Goal: Task Accomplishment & Management: Complete application form

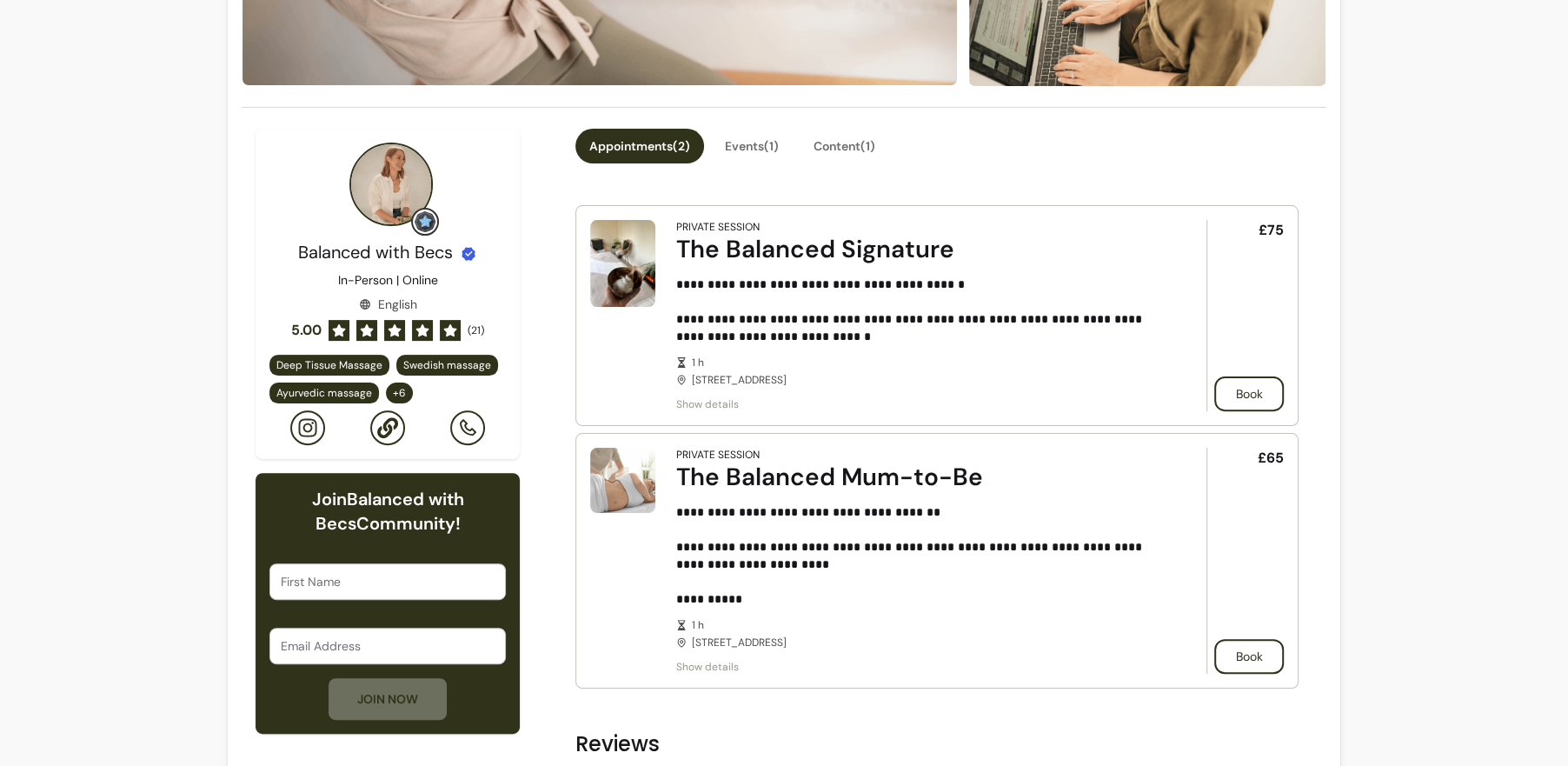
scroll to position [383, 0]
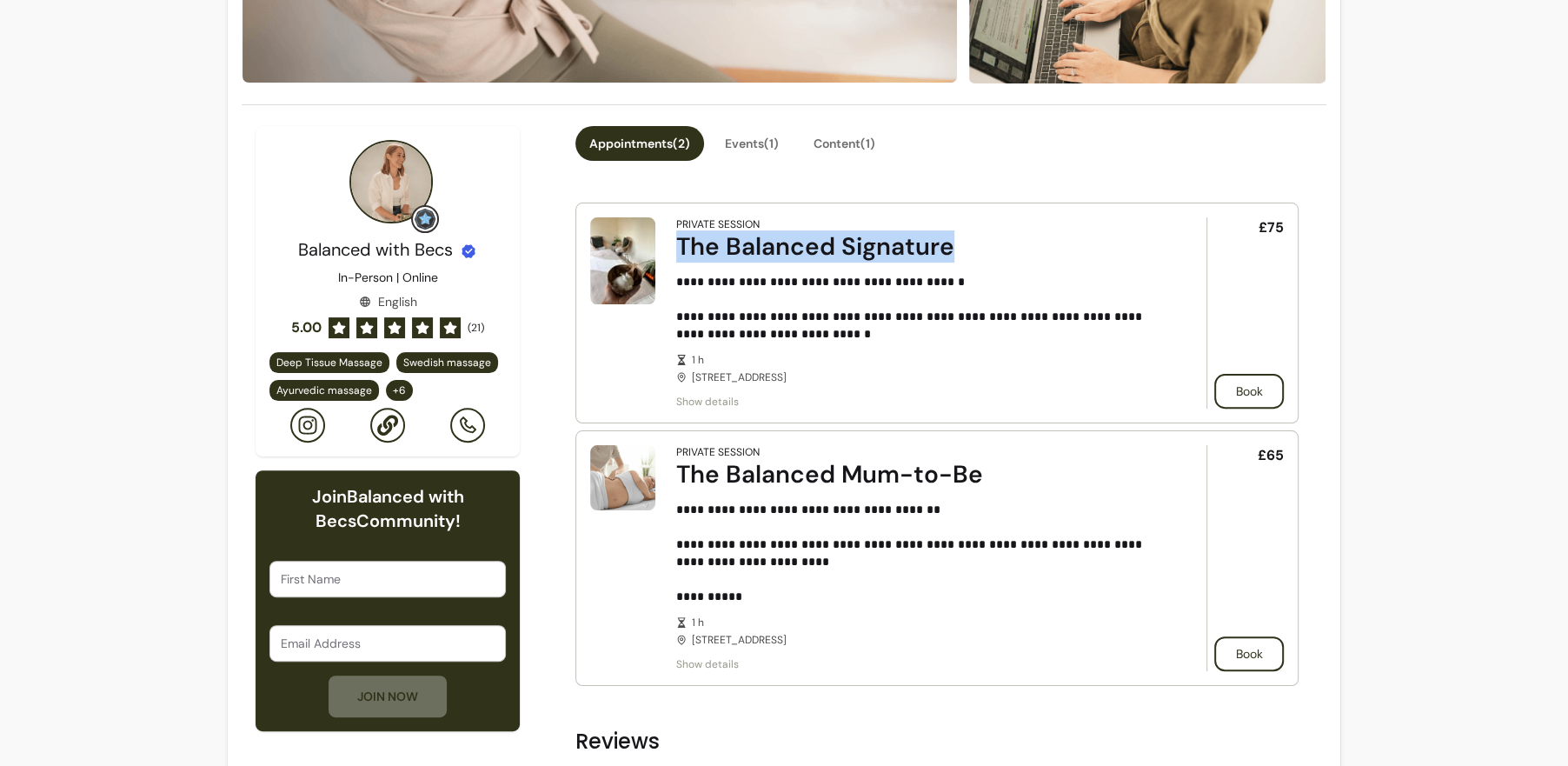
drag, startPoint x: 673, startPoint y: 245, endPoint x: 1056, endPoint y: 248, distance: 383.0
click at [1056, 248] on article "**********" at bounding box center [937, 313] width 723 height 221
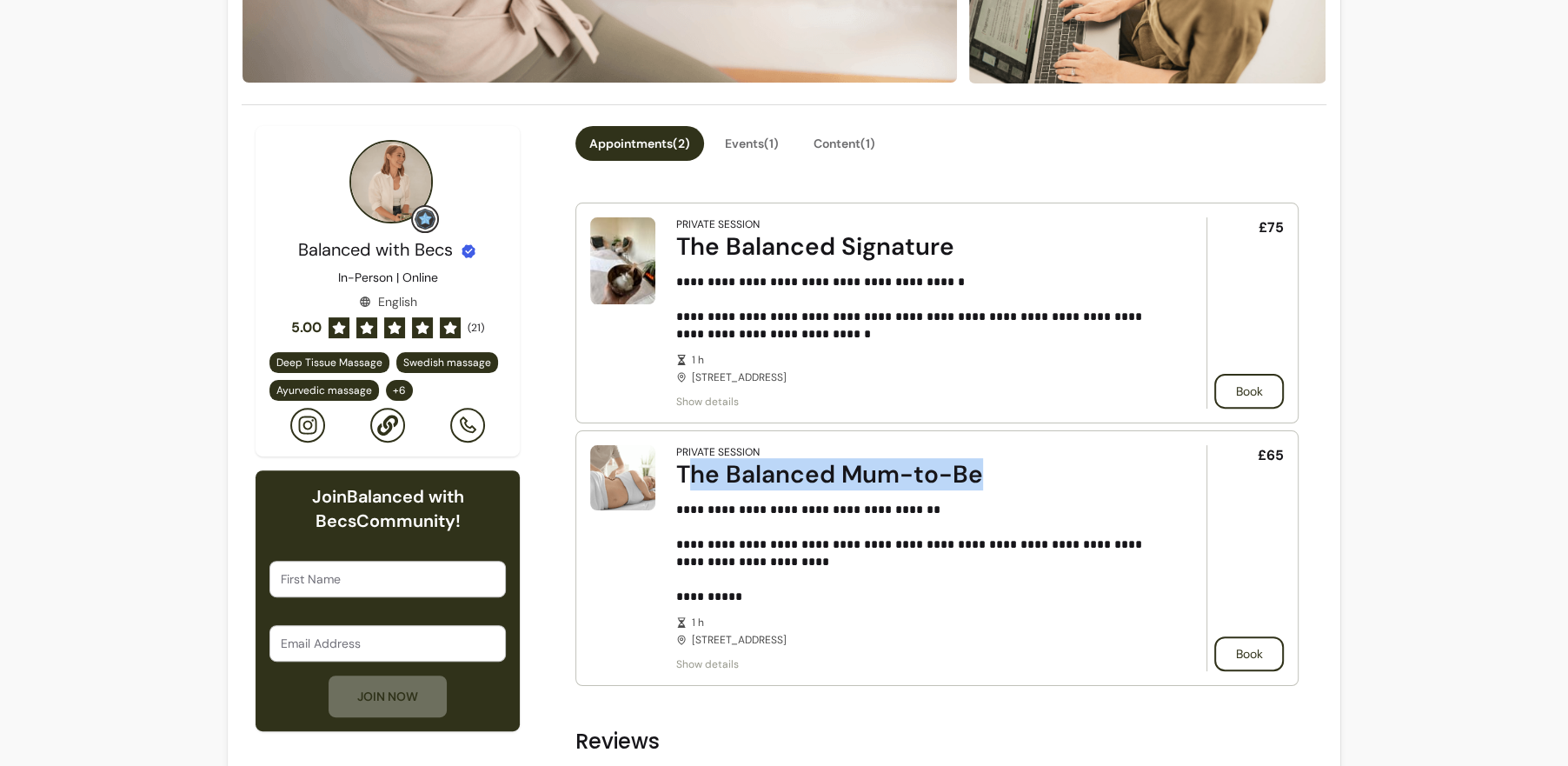
drag, startPoint x: 684, startPoint y: 483, endPoint x: 977, endPoint y: 483, distance: 293.0
click at [978, 483] on div "The Balanced Mum-to-Be" at bounding box center [917, 474] width 482 height 31
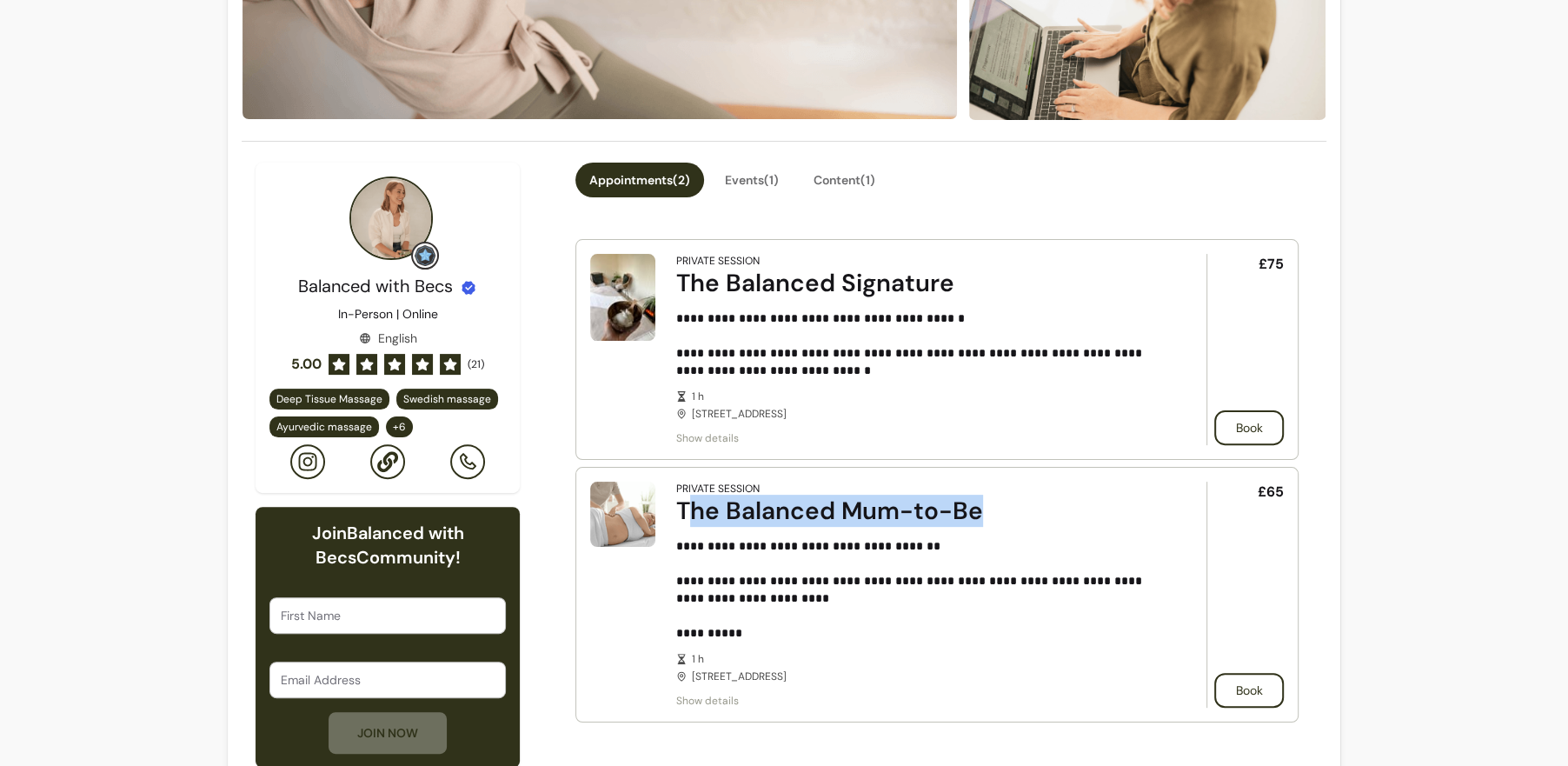
scroll to position [327, 0]
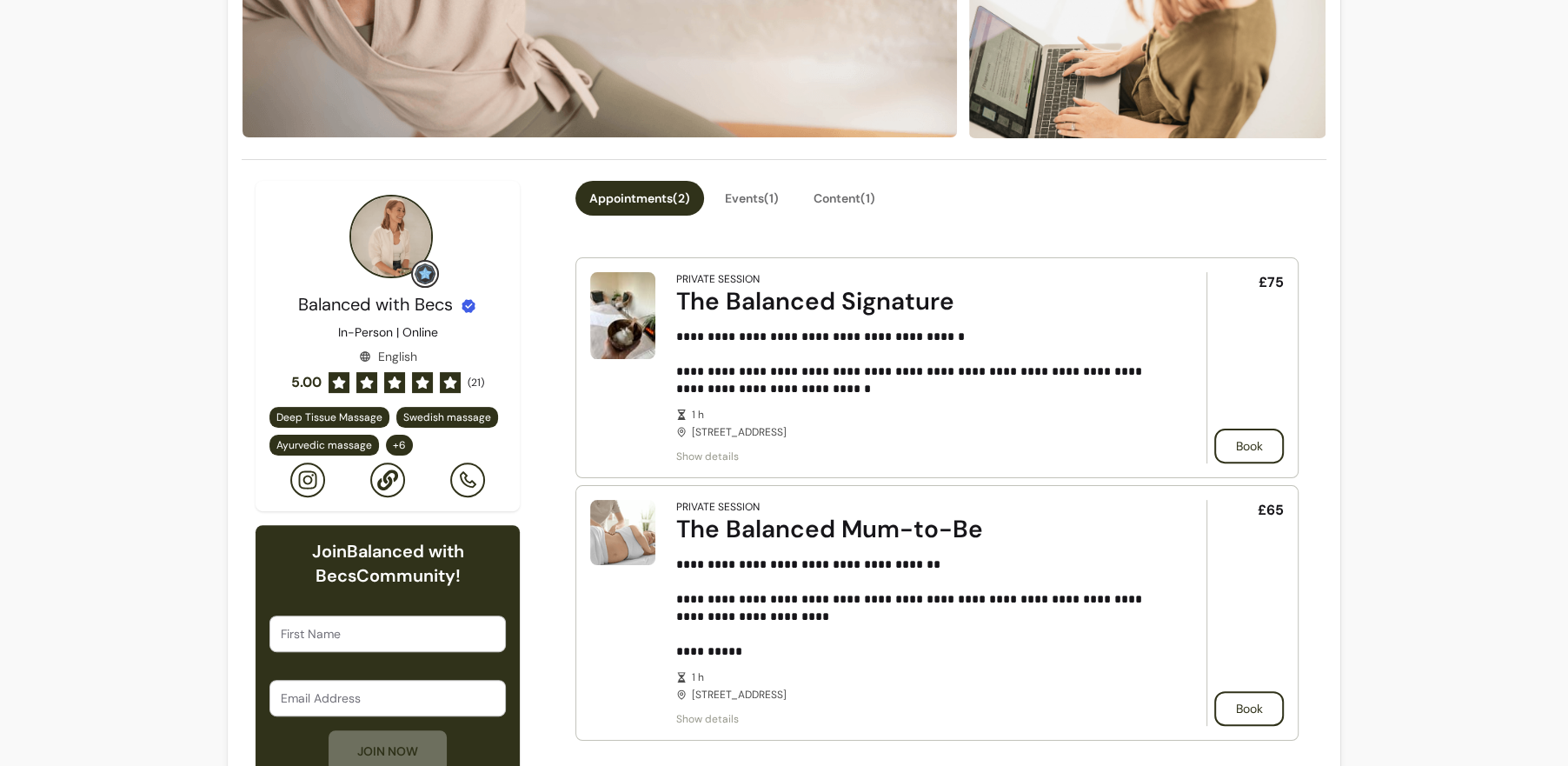
click at [951, 375] on p "**********" at bounding box center [917, 362] width 483 height 70
drag, startPoint x: 1271, startPoint y: 276, endPoint x: 1242, endPoint y: 276, distance: 29.0
click at [1242, 276] on div "£75 Book" at bounding box center [1245, 367] width 78 height 191
click at [1237, 281] on div "£75 Book" at bounding box center [1245, 367] width 78 height 191
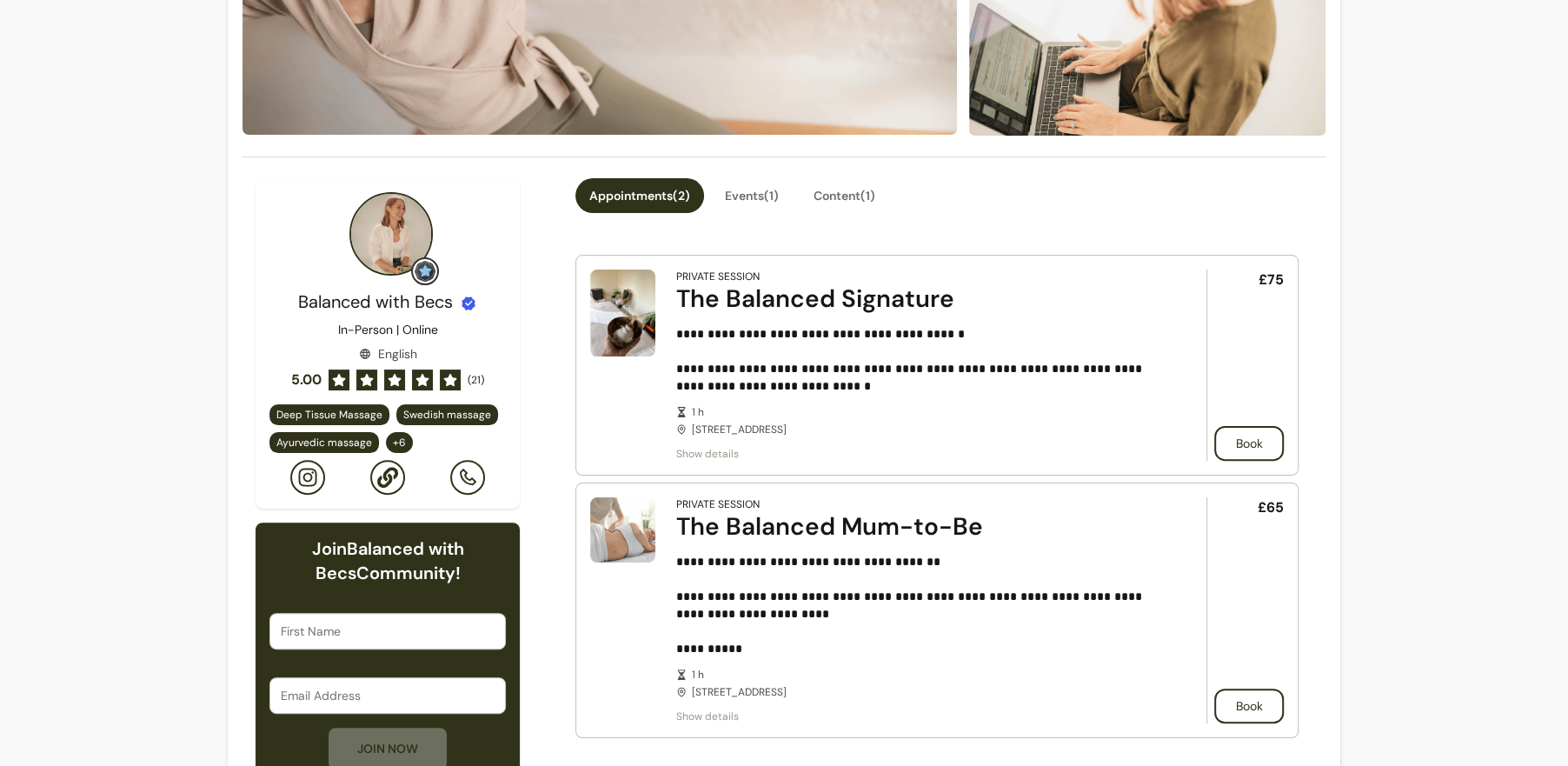
scroll to position [291, 0]
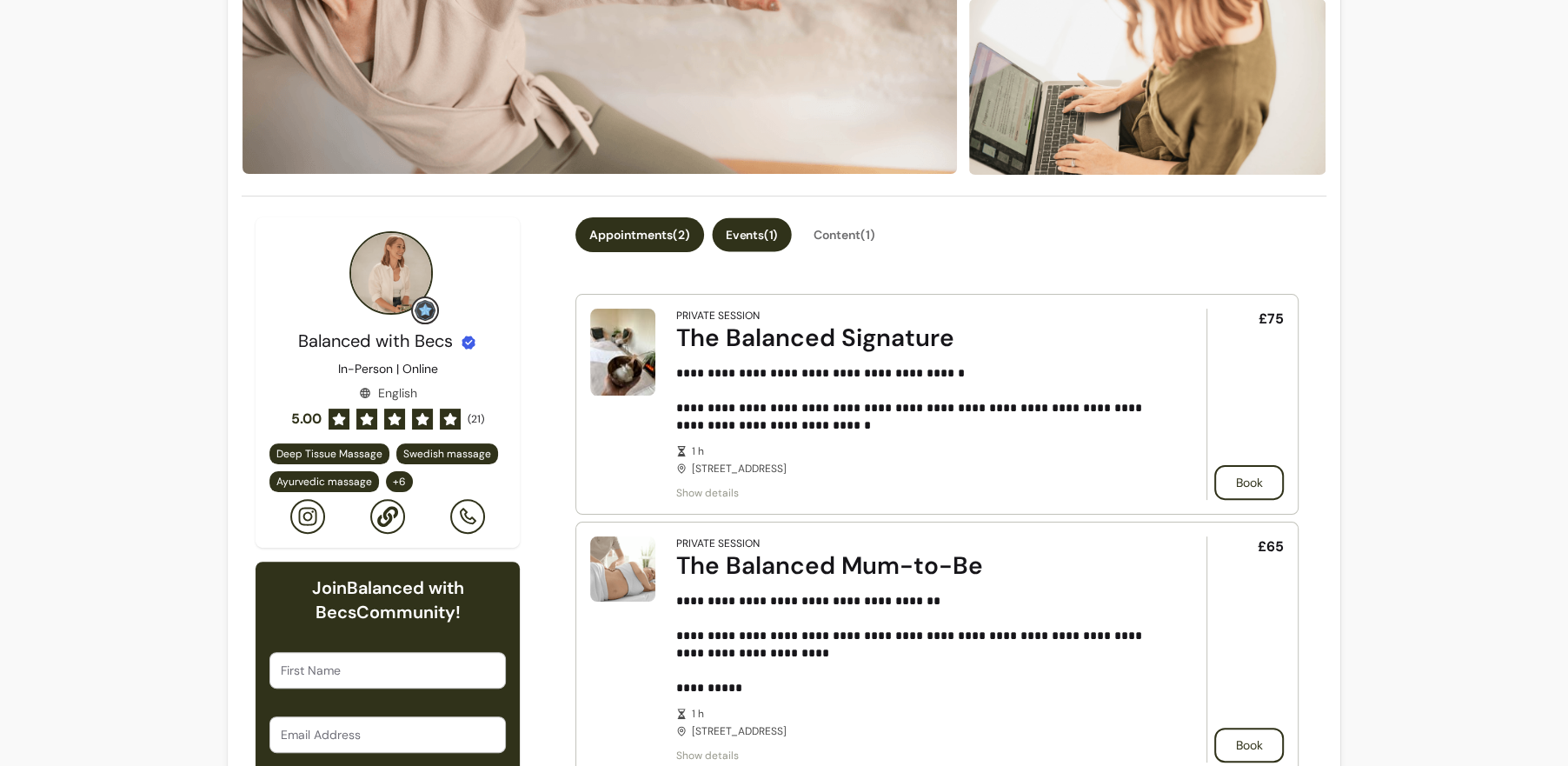
click at [756, 238] on button "Events ( 1 )" at bounding box center [751, 235] width 79 height 34
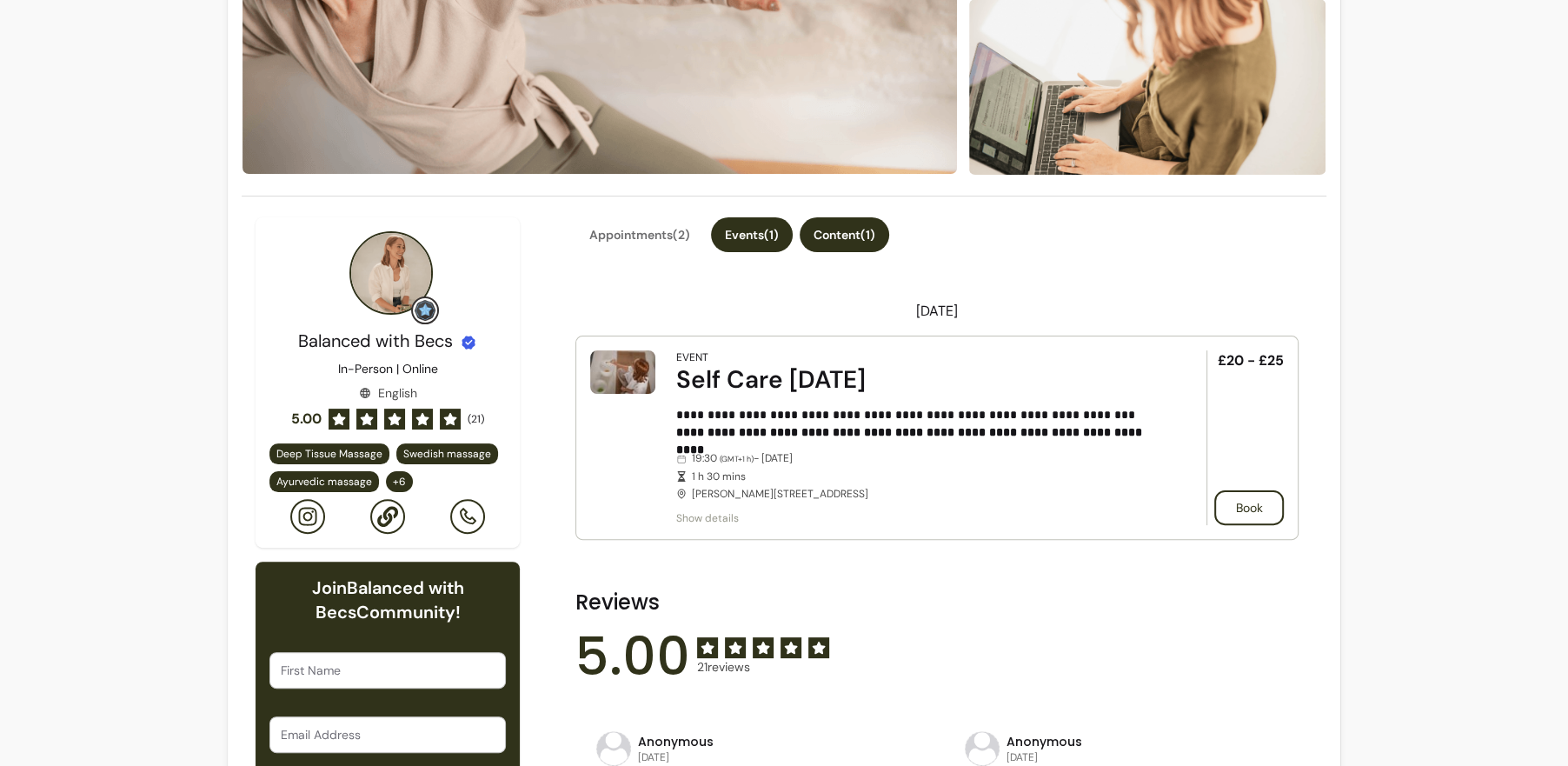
click at [855, 232] on button "Content ( 1 )" at bounding box center [845, 235] width 89 height 35
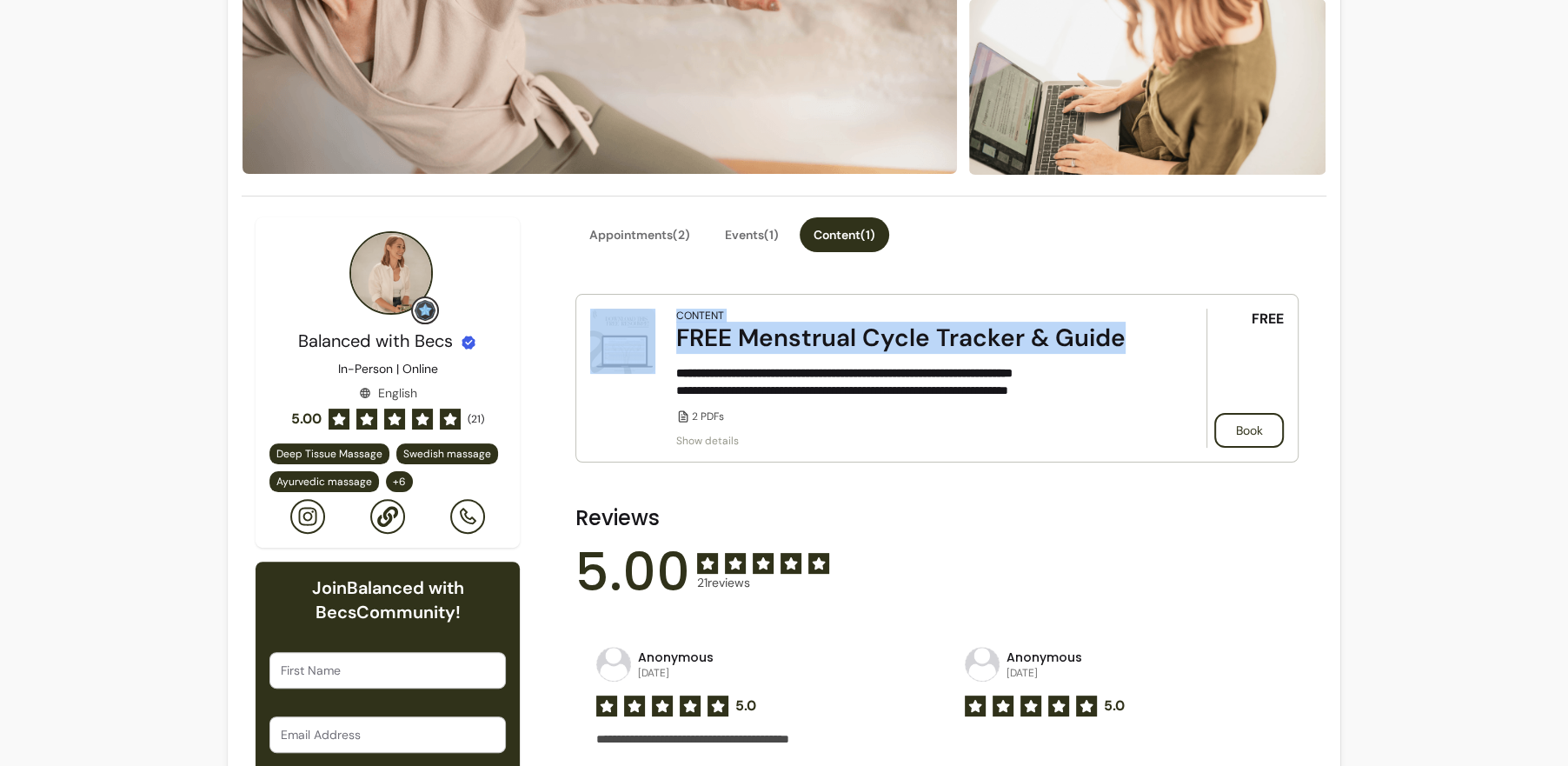
drag, startPoint x: 663, startPoint y: 323, endPoint x: 1170, endPoint y: 362, distance: 508.5
click at [1170, 362] on article "**********" at bounding box center [937, 377] width 723 height 169
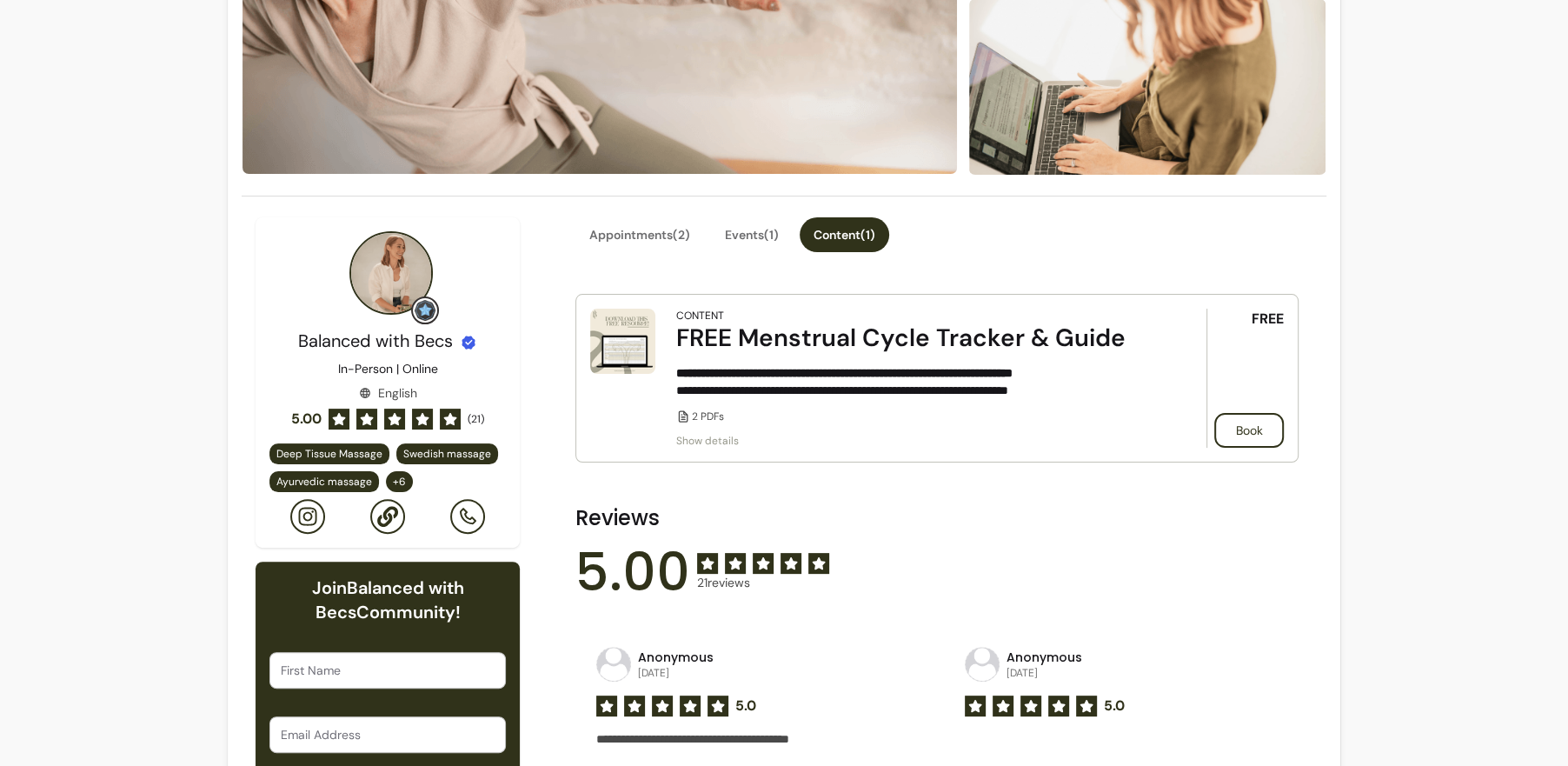
click at [1128, 340] on div "FREE Menstrual Cycle Tracker & Guide" at bounding box center [917, 338] width 482 height 31
drag, startPoint x: 1248, startPoint y: 319, endPoint x: 1301, endPoint y: 319, distance: 53.0
click at [631, 245] on button "Appointments ( 2 )" at bounding box center [640, 235] width 125 height 34
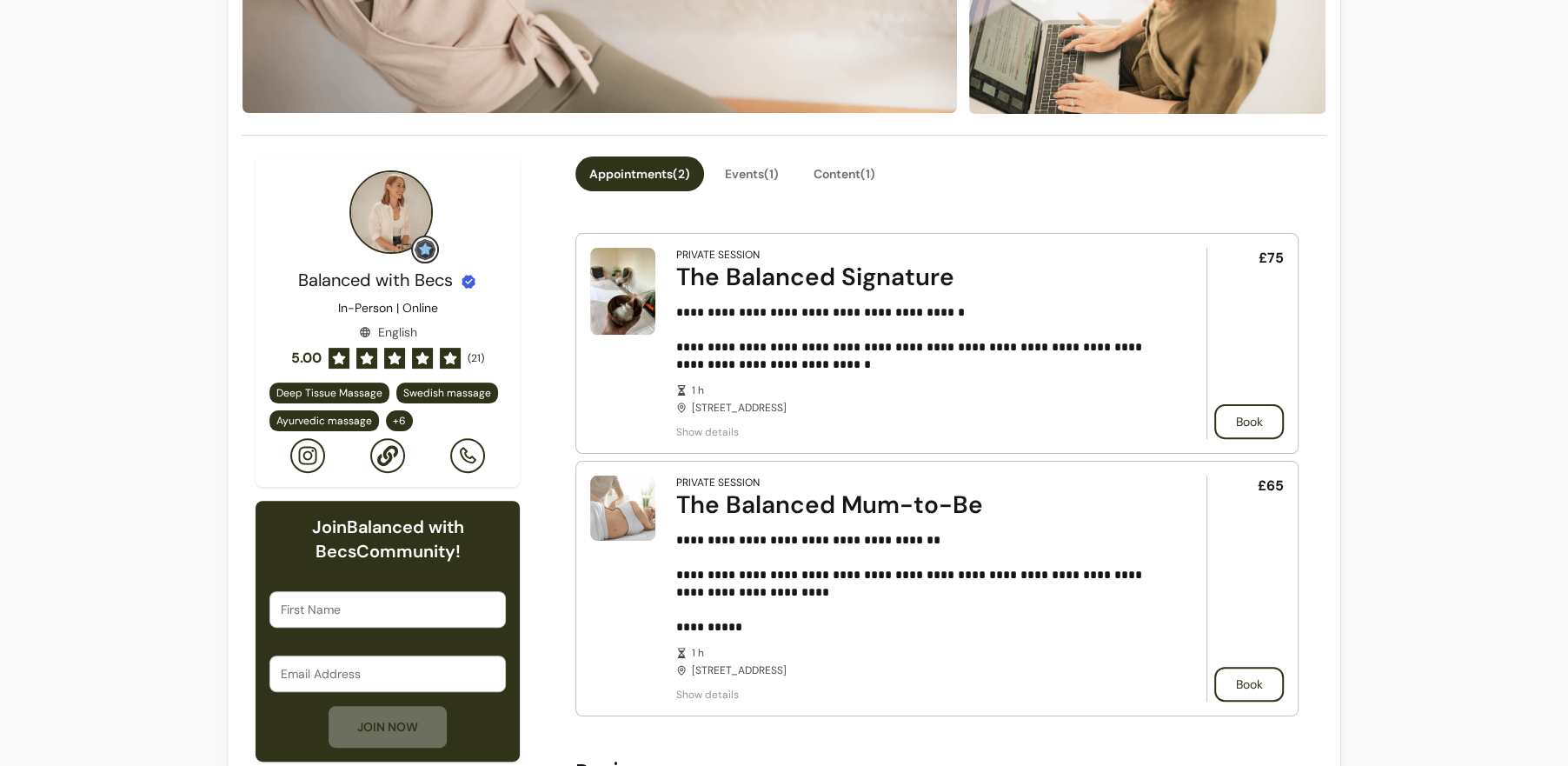
scroll to position [339, 0]
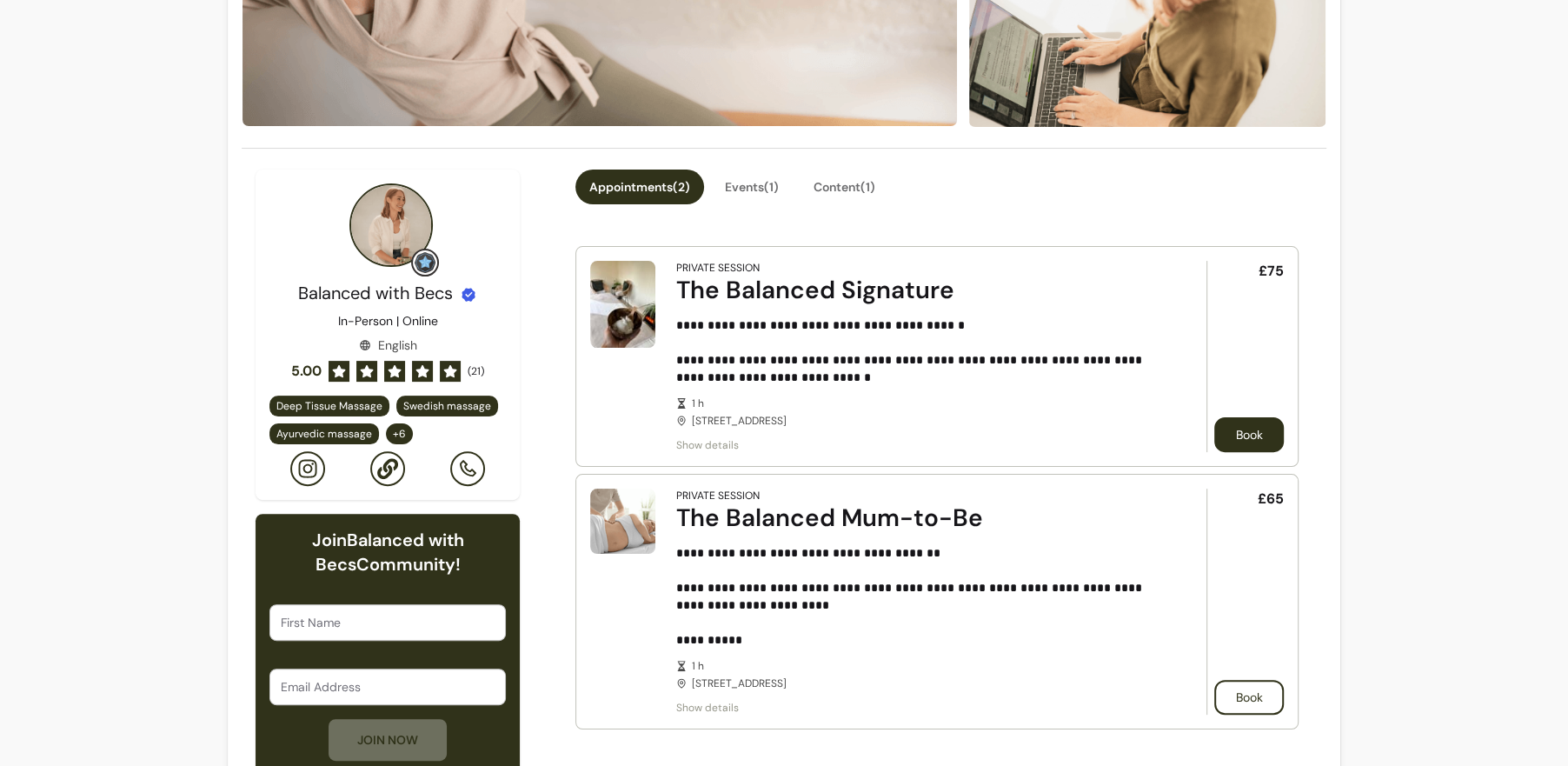
click at [1252, 451] on article "**********" at bounding box center [937, 357] width 723 height 221
click at [1261, 434] on button "Book" at bounding box center [1249, 434] width 70 height 35
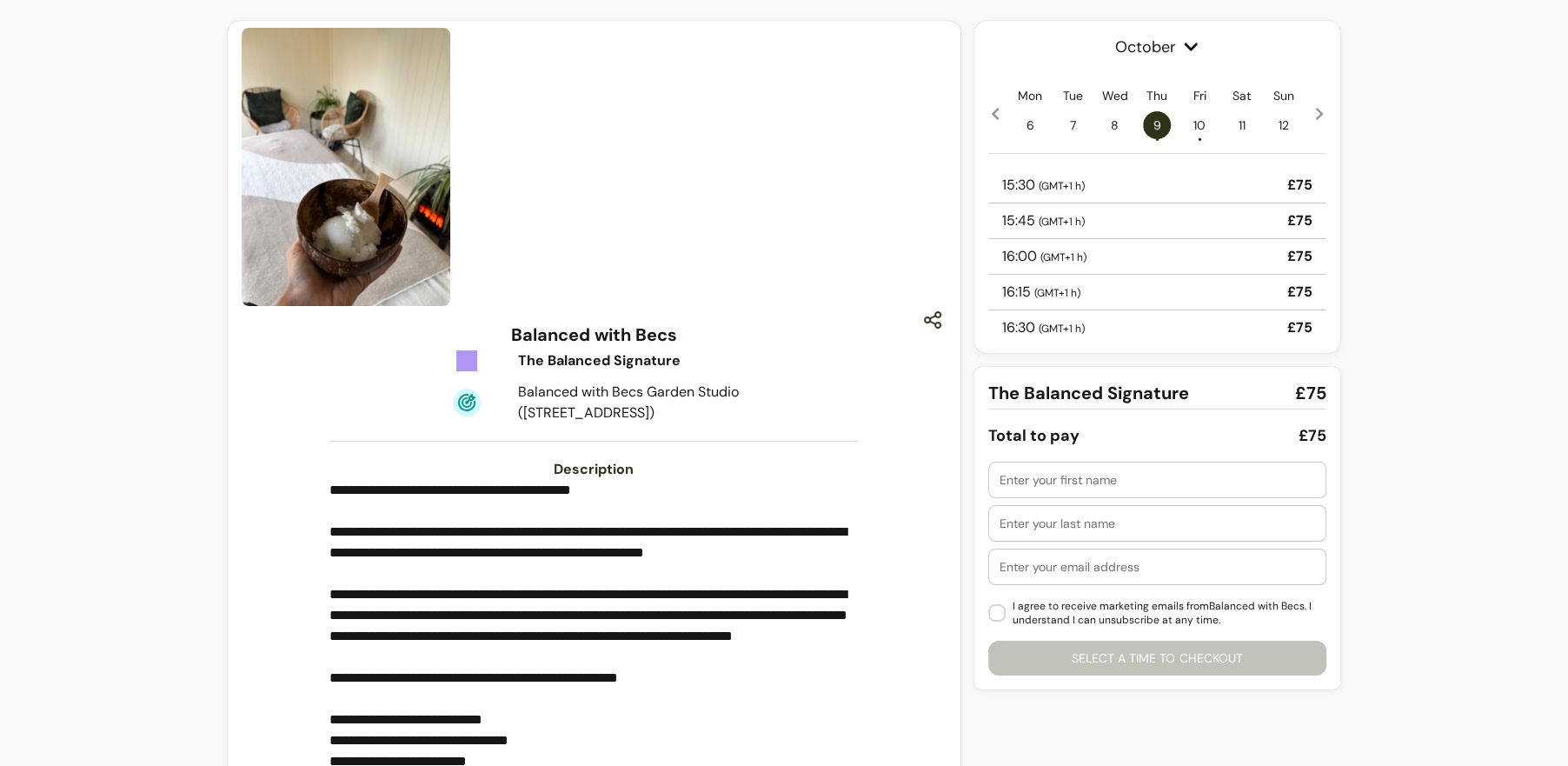
scroll to position [5, 0]
click at [1036, 477] on input "text" at bounding box center [1158, 479] width 316 height 17
click at [1426, 474] on div "**********" at bounding box center [784, 579] width 1568 height 1157
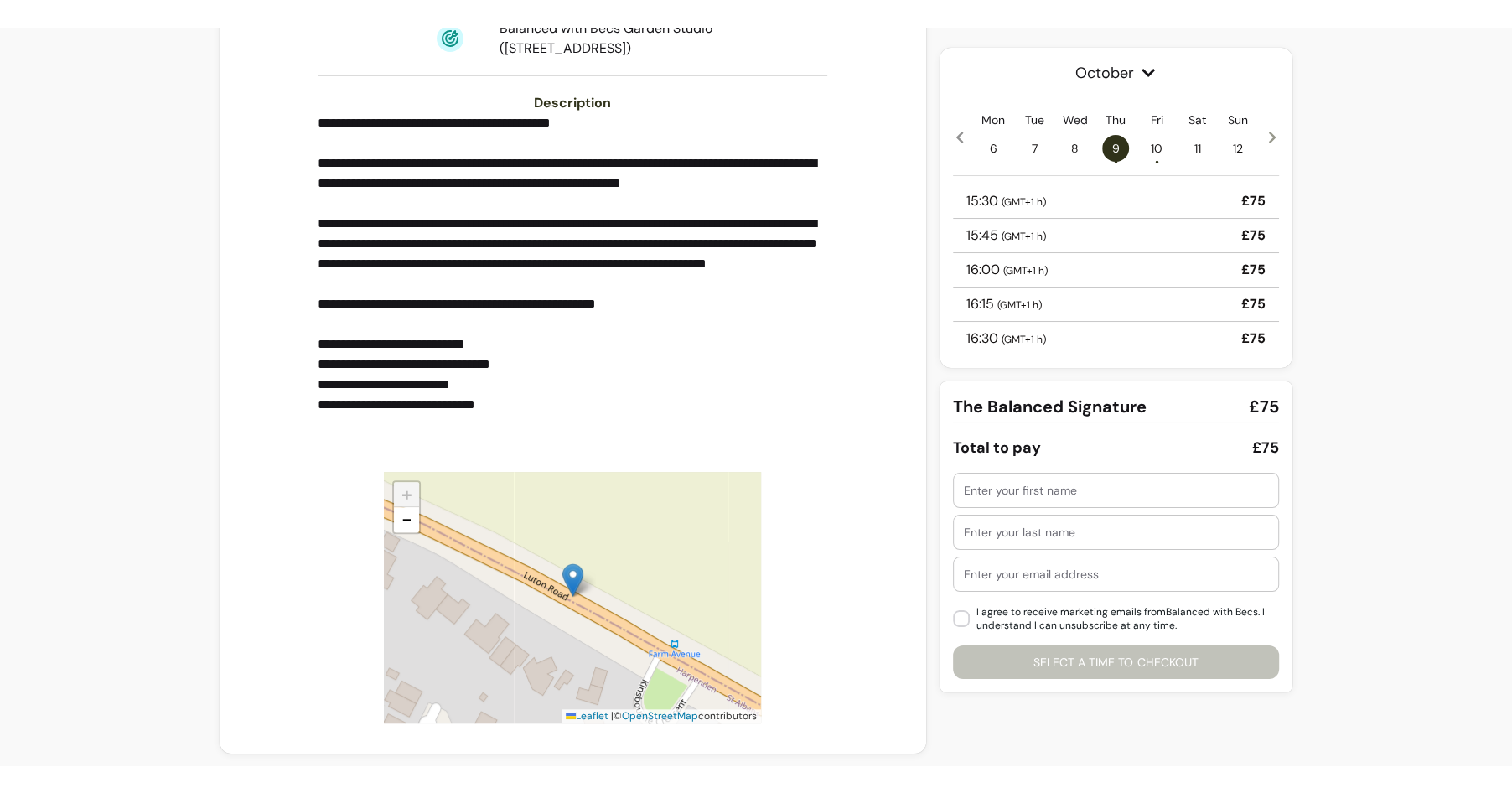
scroll to position [0, 0]
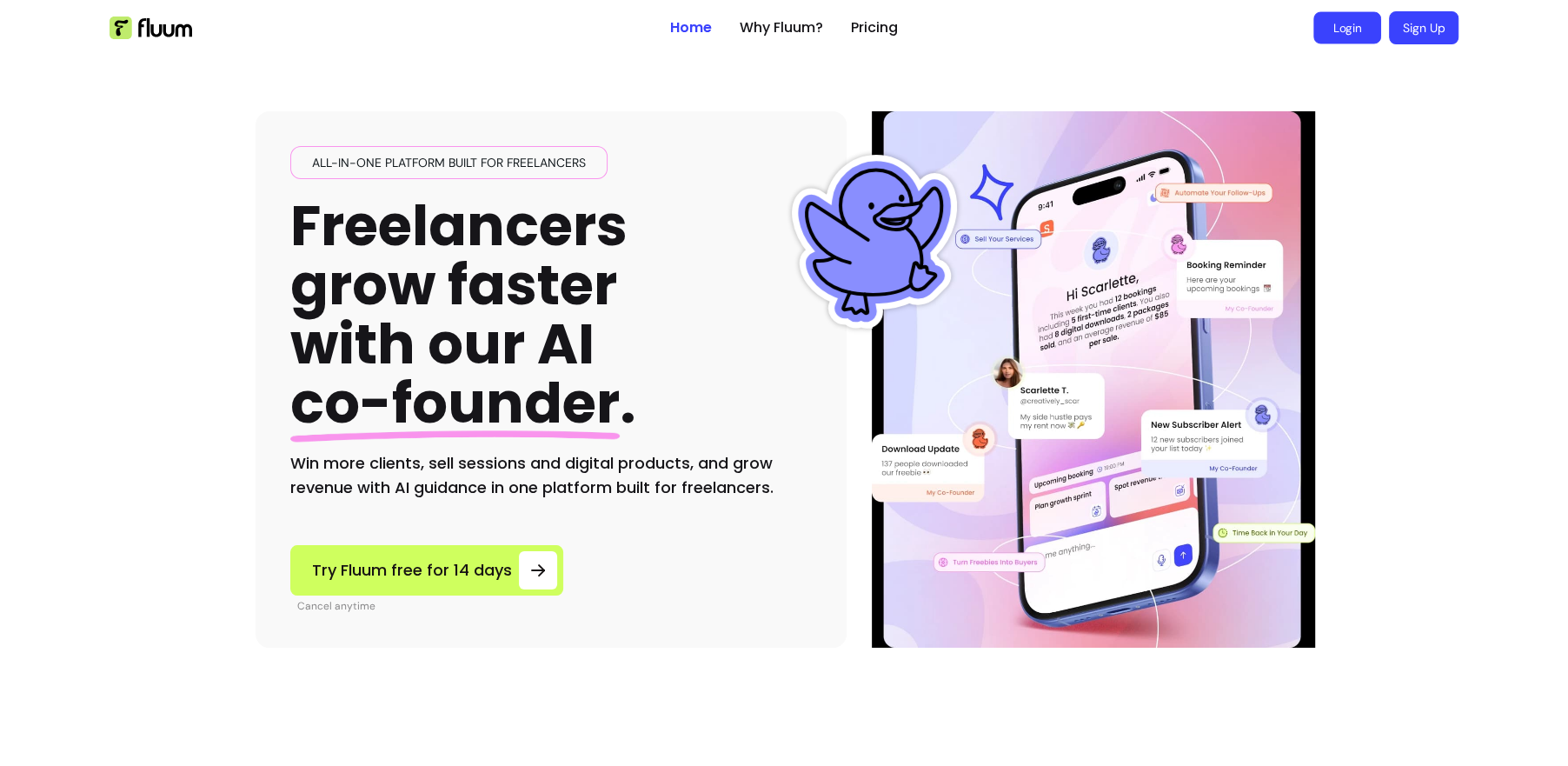
click at [1340, 27] on link "Login" at bounding box center [1348, 29] width 68 height 32
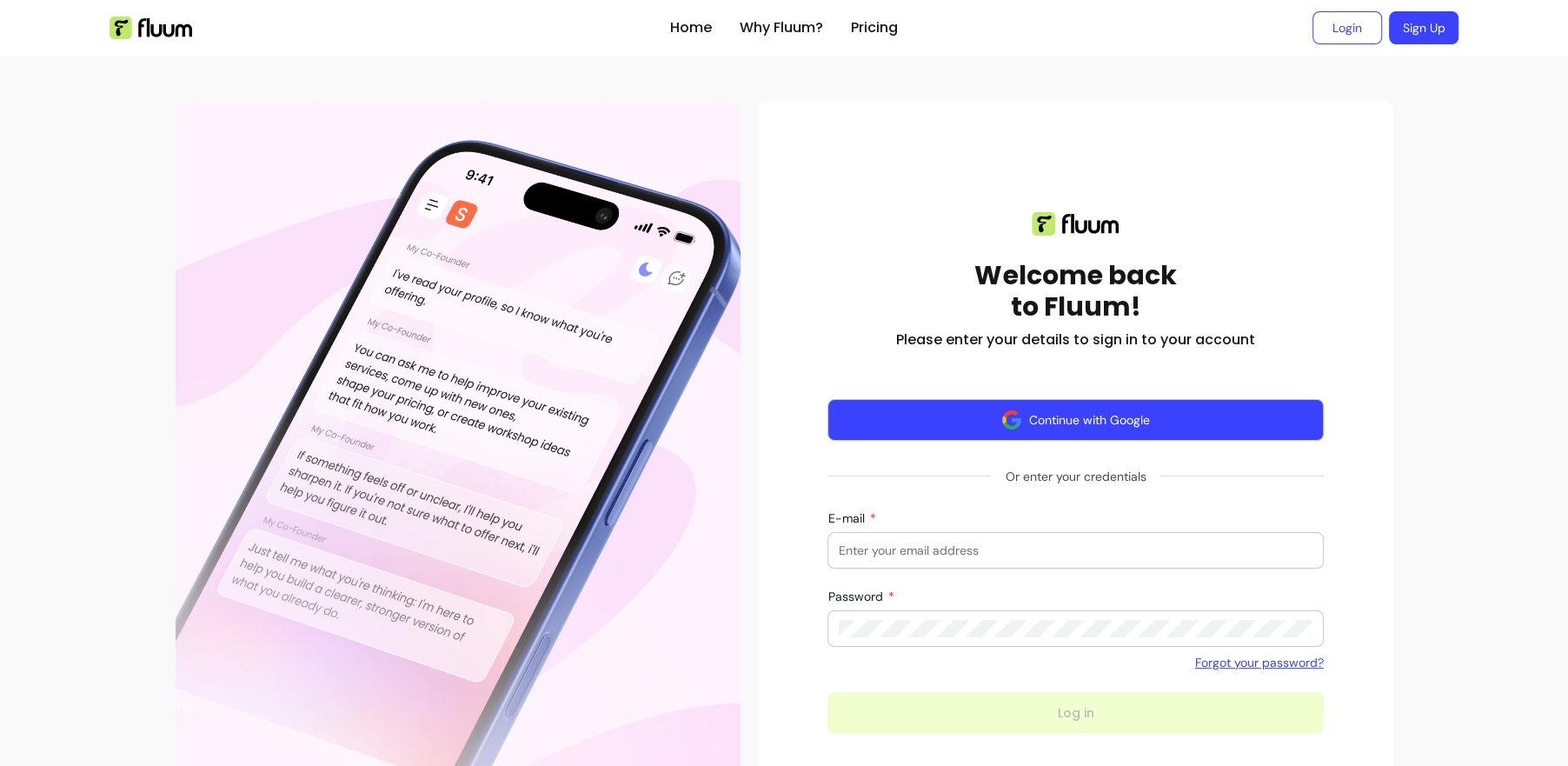
click at [1047, 434] on button "Continue with Google" at bounding box center [1076, 419] width 496 height 42
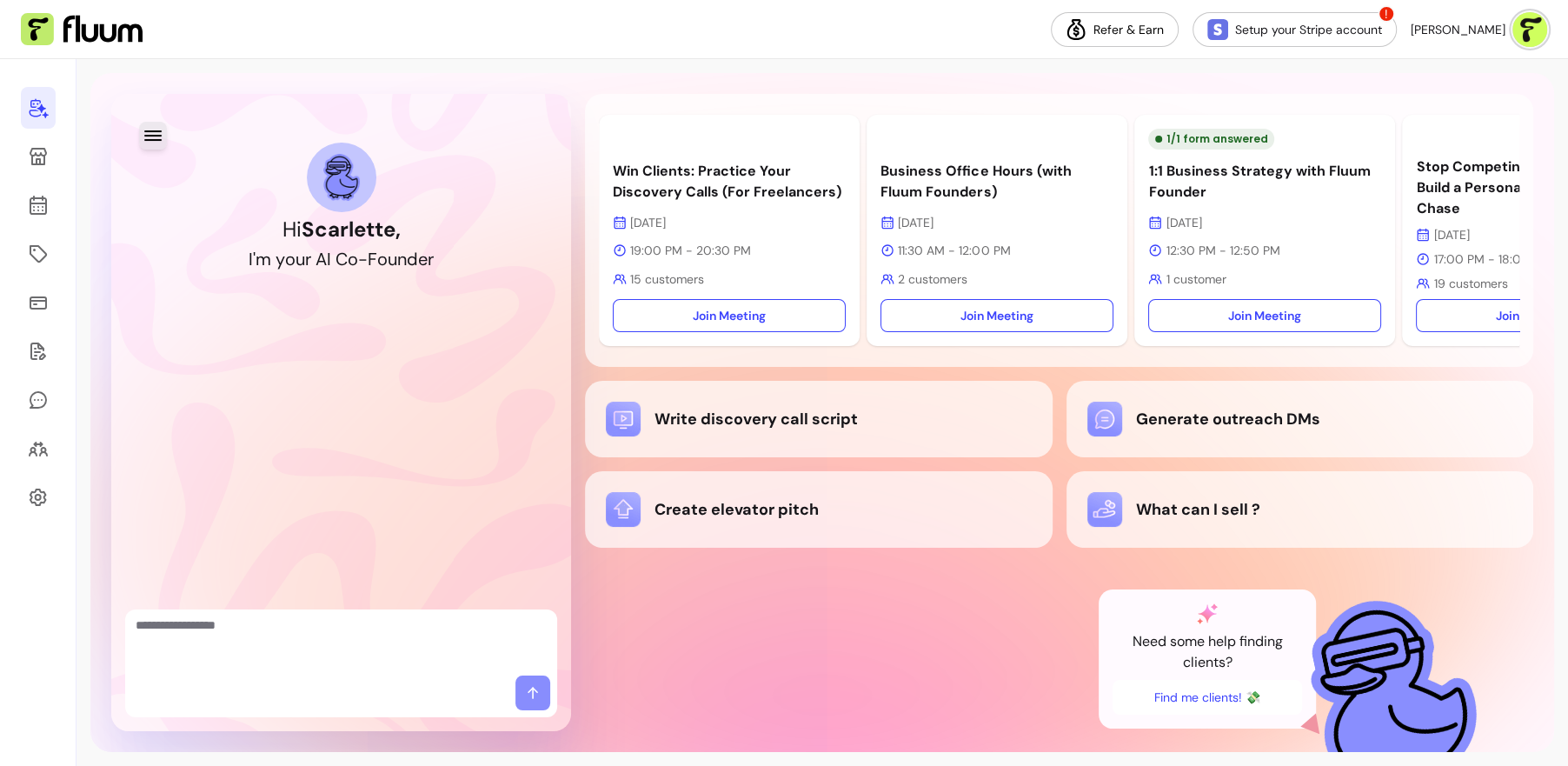
click at [154, 140] on icon "button" at bounding box center [153, 135] width 21 height 21
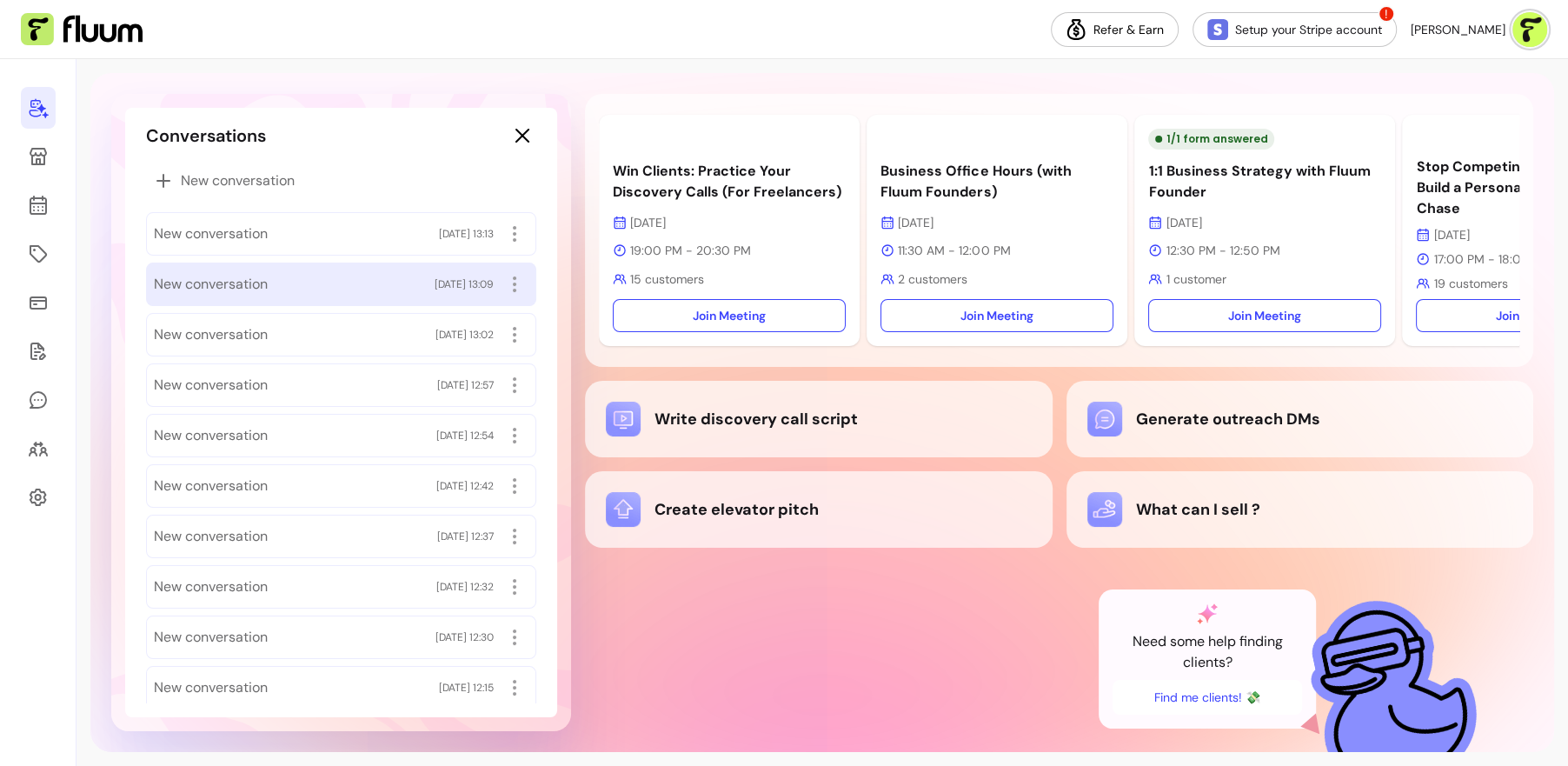
click at [244, 279] on span "New conversation" at bounding box center [210, 284] width 114 height 21
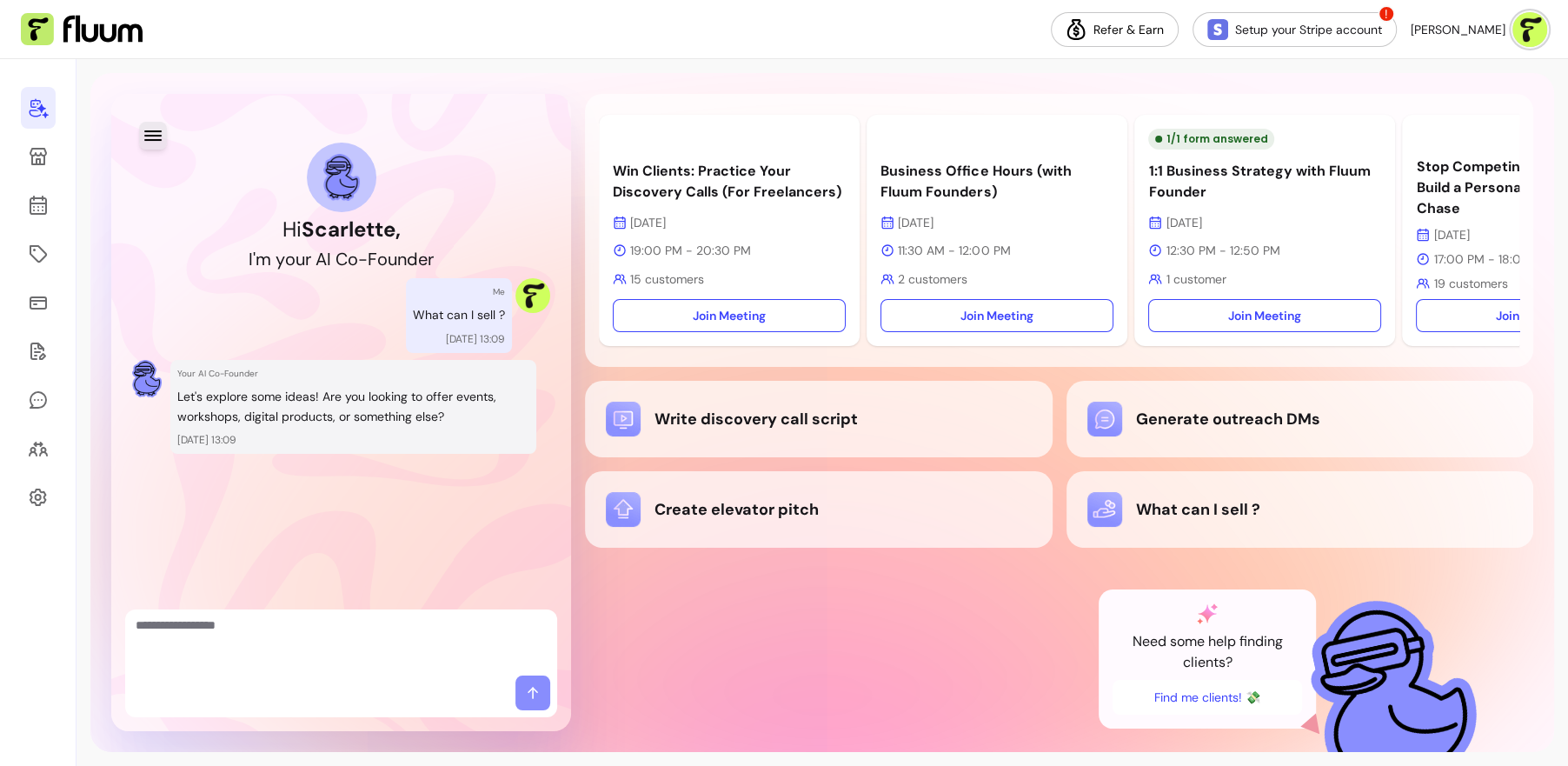
click at [151, 140] on icon "button" at bounding box center [153, 136] width 17 height 11
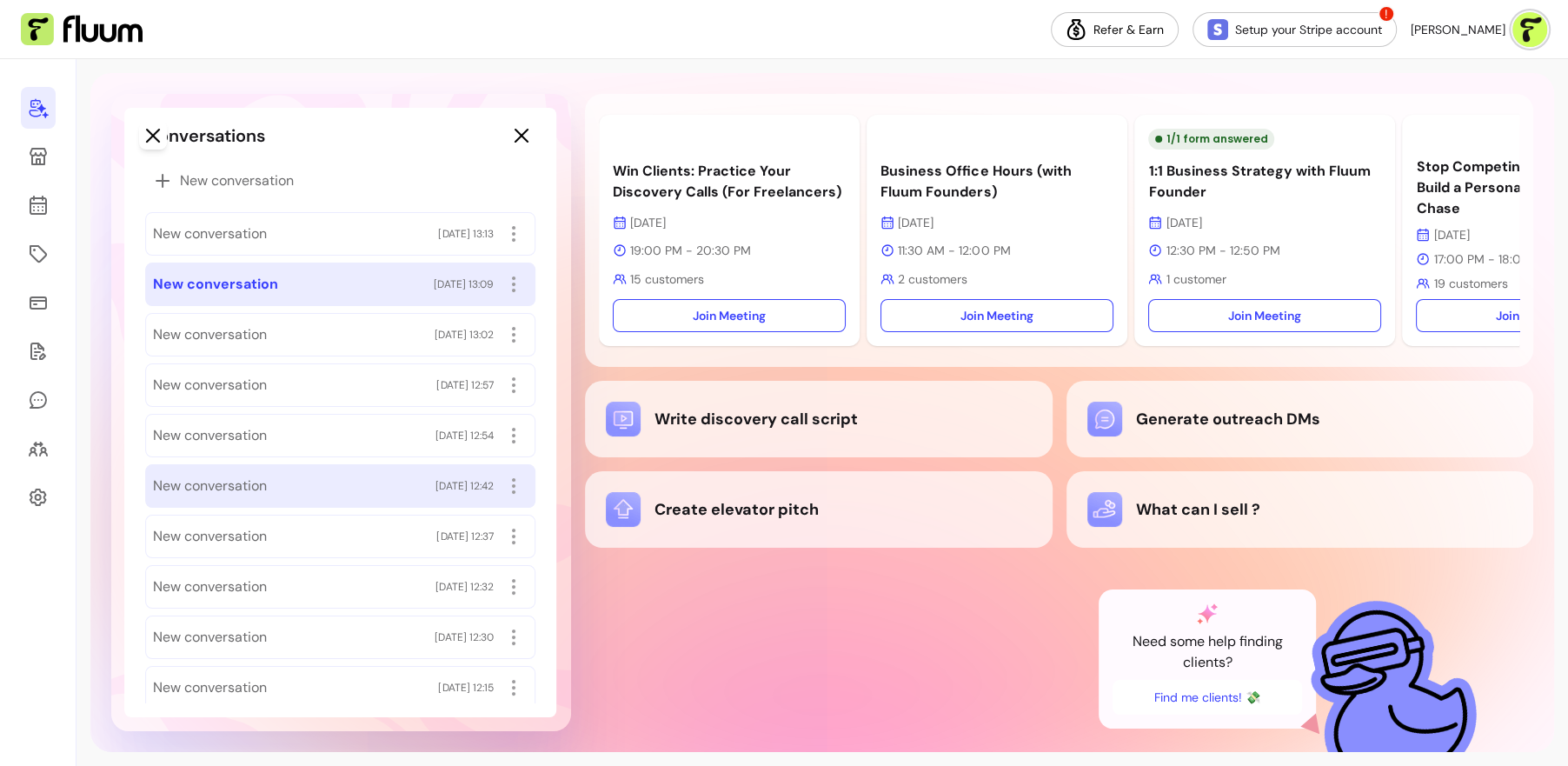
click at [343, 475] on div "New conversation 07/10/2025 12:42" at bounding box center [341, 485] width 375 height 28
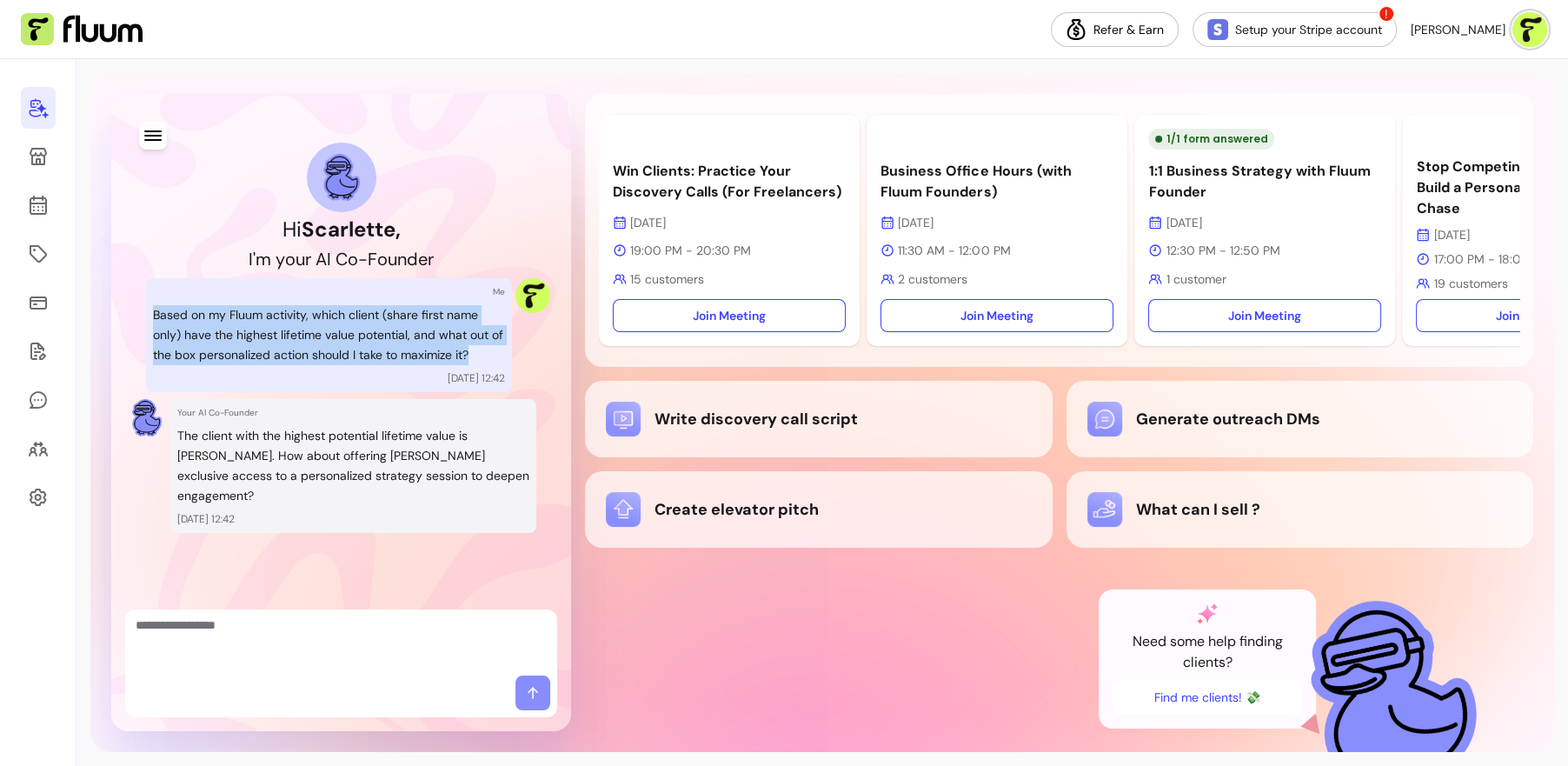
drag, startPoint x: 153, startPoint y: 312, endPoint x: 490, endPoint y: 358, distance: 340.1
click at [490, 358] on p "Based on my Fluum activity, which client (share first name only) have the highe…" at bounding box center [329, 334] width 352 height 59
click at [187, 317] on p "Based on my Fluum activity, which client (share first name only) have the highe…" at bounding box center [329, 334] width 352 height 59
drag, startPoint x: 153, startPoint y: 309, endPoint x: 478, endPoint y: 336, distance: 326.1
click at [479, 336] on p "Based on my Fluum activity, which client (share first name only) have the highe…" at bounding box center [329, 334] width 352 height 59
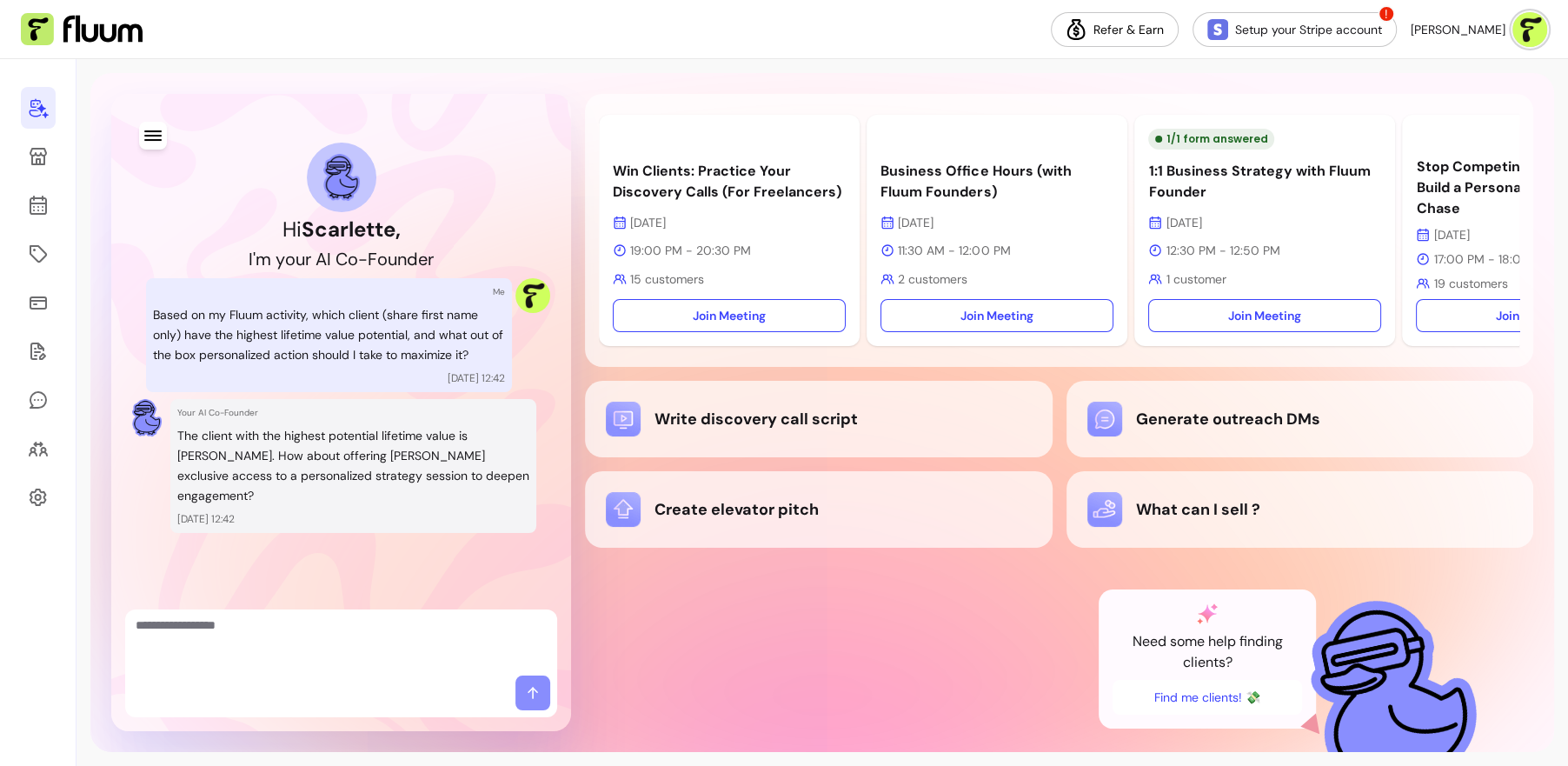
click at [313, 349] on p "Based on my Fluum activity, which client (share first name only) have the highe…" at bounding box center [329, 334] width 352 height 59
drag, startPoint x: 178, startPoint y: 435, endPoint x: 309, endPoint y: 438, distance: 131.0
click at [309, 438] on p "The client with the highest potential lifetime value is Ragib. How about offeri…" at bounding box center [353, 465] width 352 height 79
drag, startPoint x: 283, startPoint y: 436, endPoint x: 509, endPoint y: 441, distance: 226.1
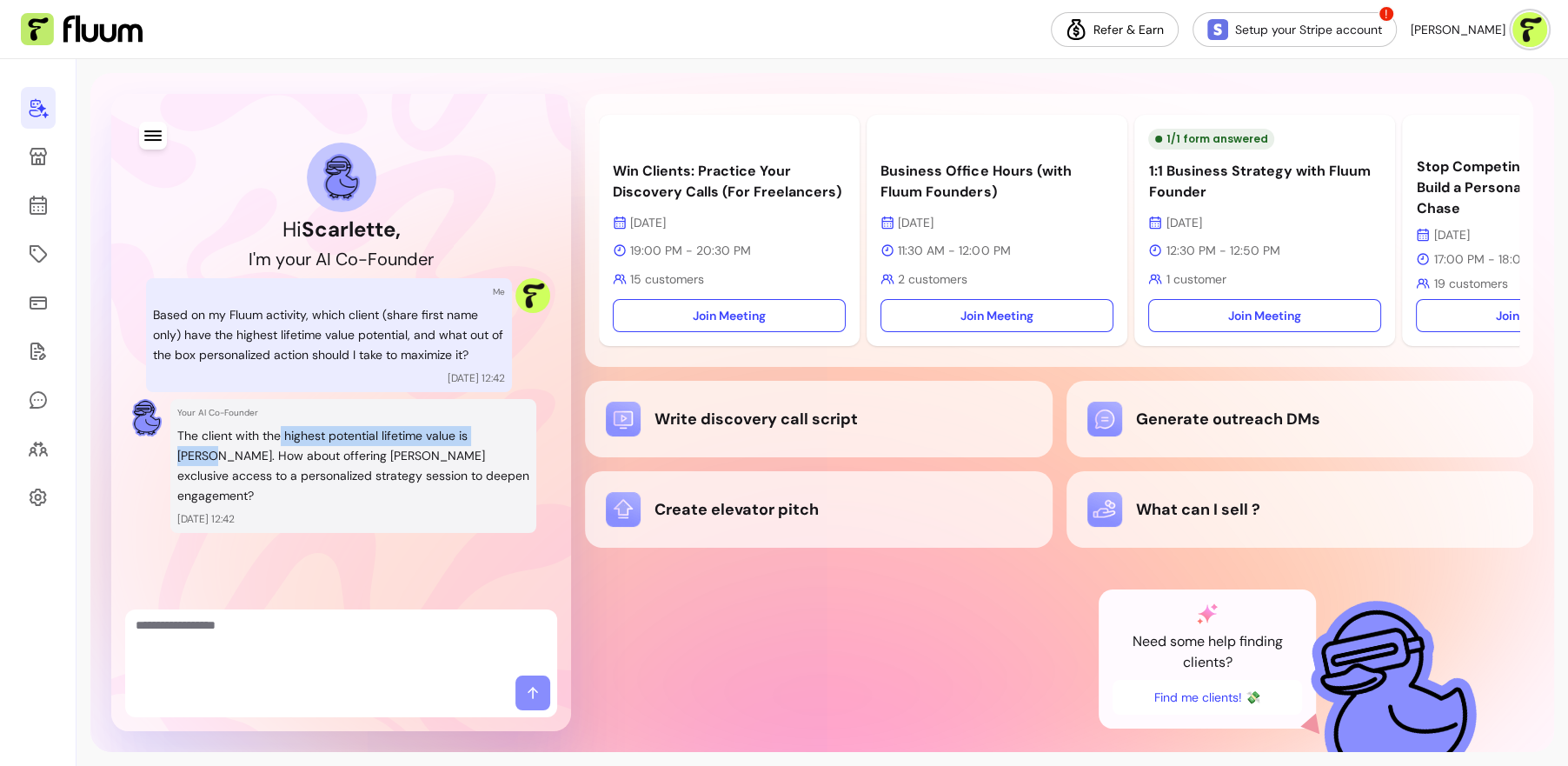
click at [509, 441] on p "The client with the highest potential lifetime value is Ragib. How about offeri…" at bounding box center [353, 465] width 352 height 79
click at [227, 466] on p "The client with the highest potential lifetime value is Ragib. How about offeri…" at bounding box center [353, 465] width 352 height 79
drag, startPoint x: 283, startPoint y: 452, endPoint x: 416, endPoint y: 461, distance: 133.3
click at [416, 463] on p "The client with the highest potential lifetime value is Ragib. How about offeri…" at bounding box center [353, 465] width 352 height 79
click at [416, 461] on p "The client with the highest potential lifetime value is Ragib. How about offeri…" at bounding box center [353, 465] width 352 height 79
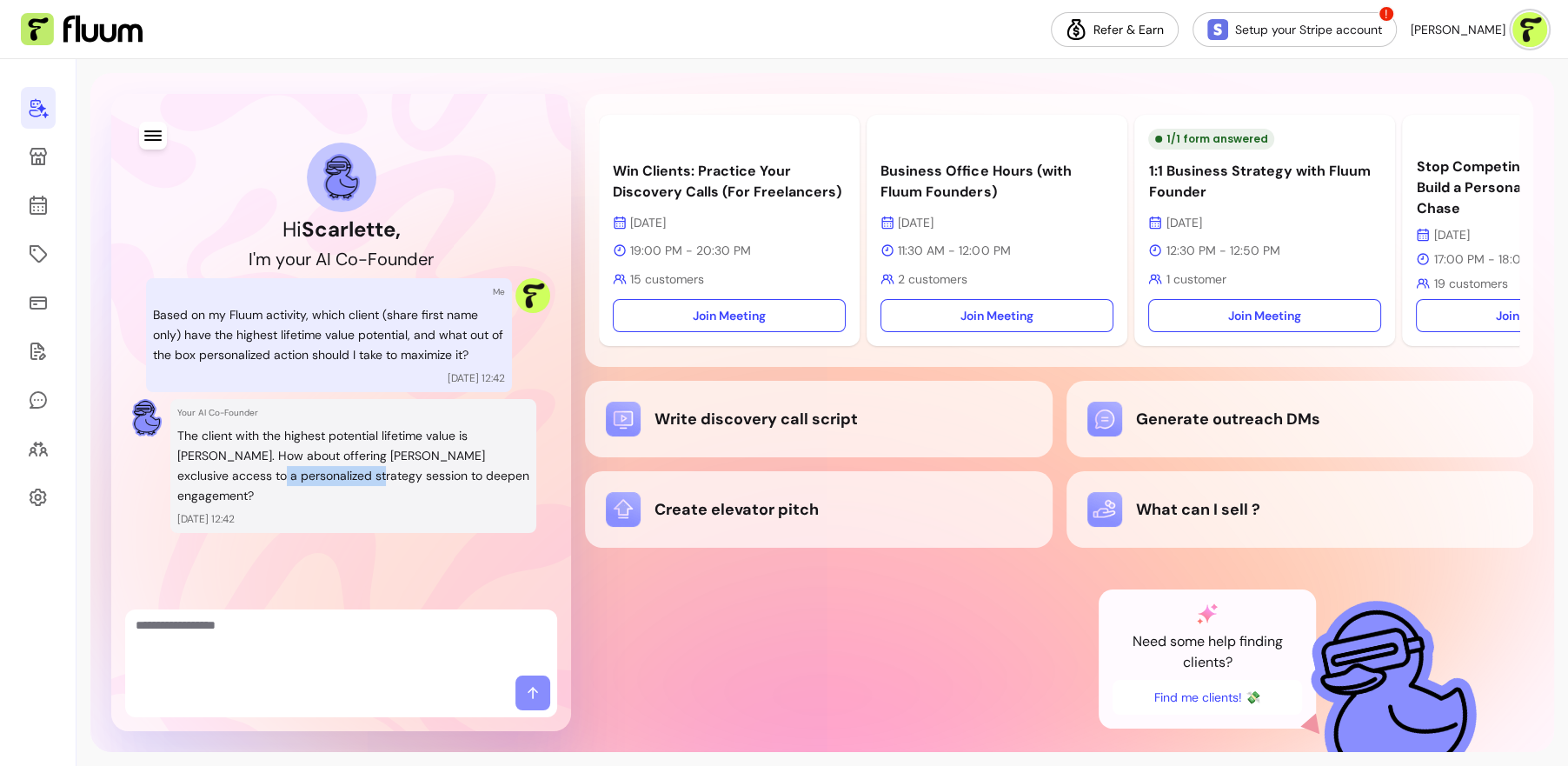
drag, startPoint x: 277, startPoint y: 476, endPoint x: 145, endPoint y: 475, distance: 132.0
click at [145, 475] on div "Your AI Co-Founder The client with the highest potential lifetime value is Ragi…" at bounding box center [341, 465] width 418 height 134
click at [387, 450] on p "The client with the highest potential lifetime value is Ragib. How about offeri…" at bounding box center [353, 465] width 352 height 79
click at [293, 627] on textarea "Ask me anything..." at bounding box center [341, 642] width 411 height 52
click at [35, 348] on icon at bounding box center [38, 350] width 16 height 17
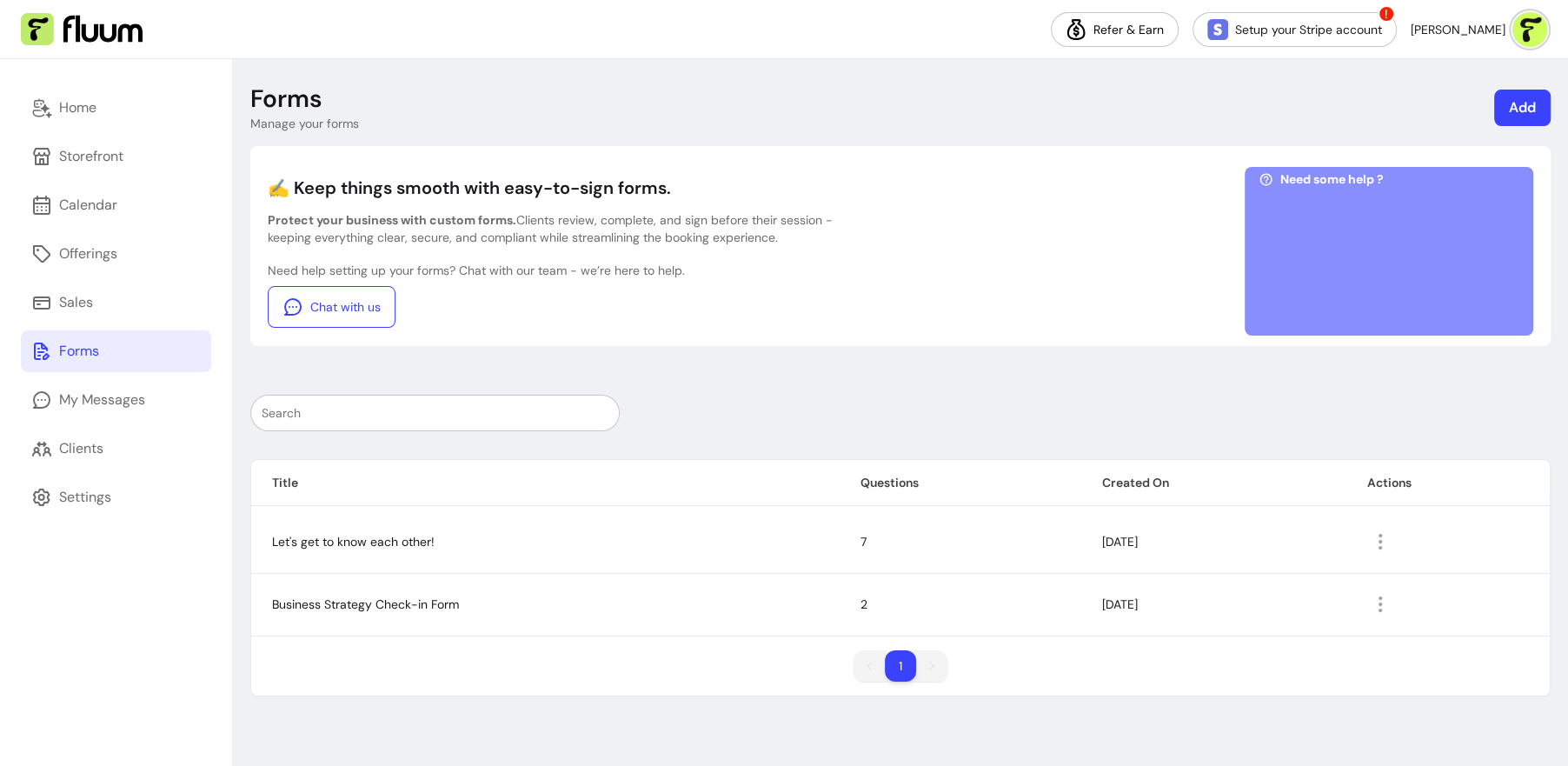
click at [1527, 103] on link "Add" at bounding box center [1522, 107] width 56 height 37
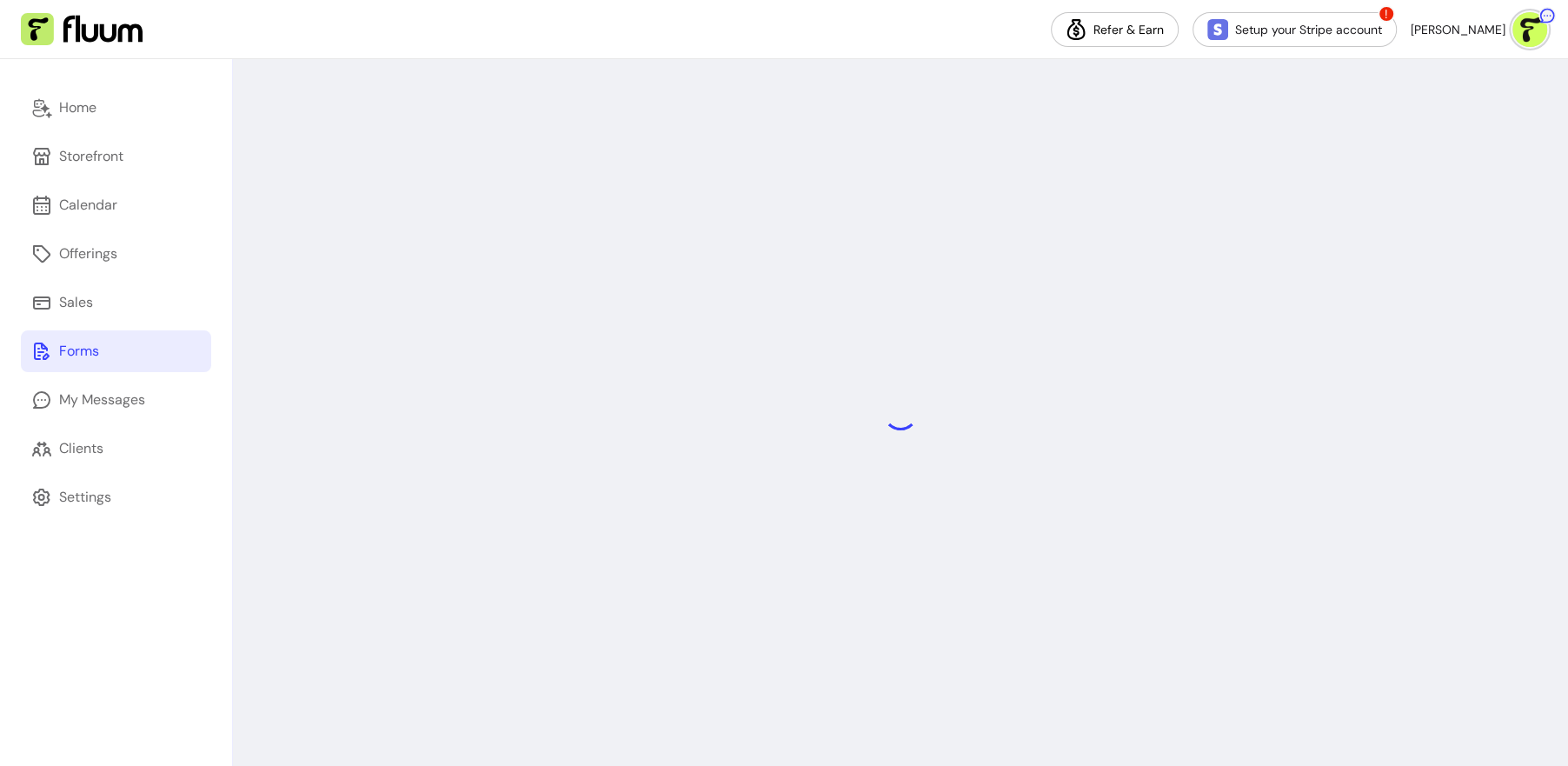
select select "*"
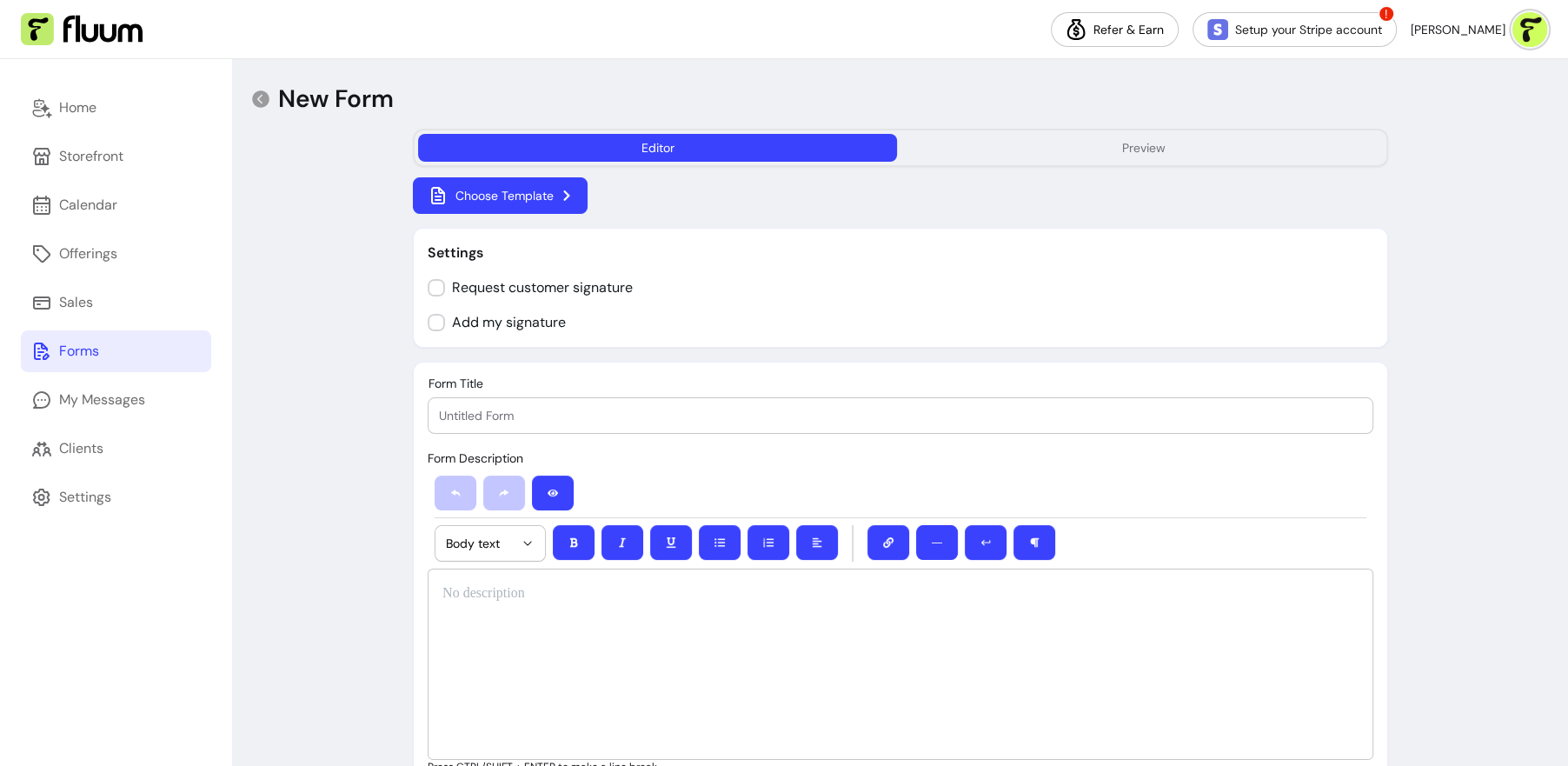
click at [496, 194] on button "Choose Template" at bounding box center [500, 195] width 175 height 37
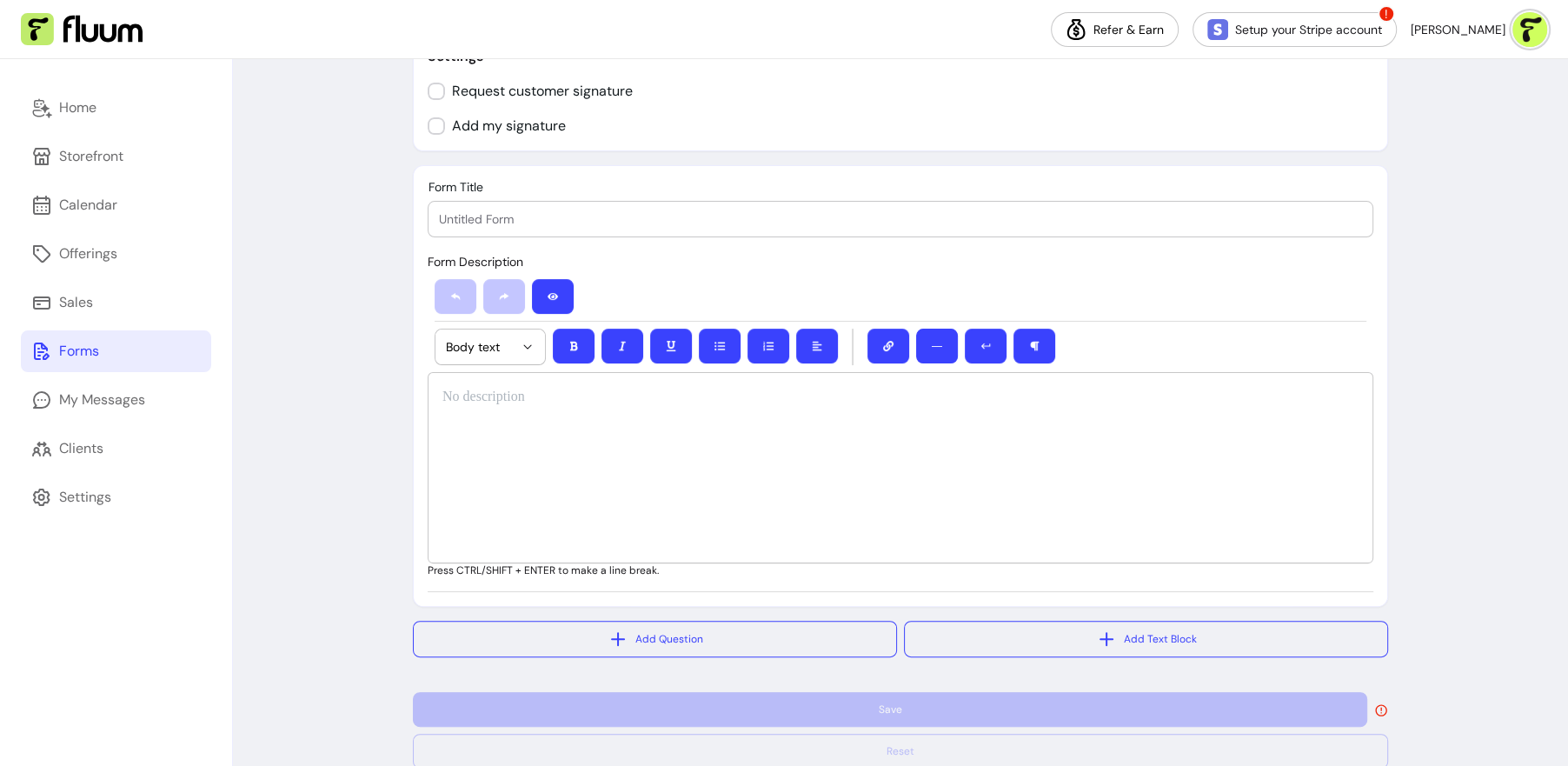
scroll to position [302, 0]
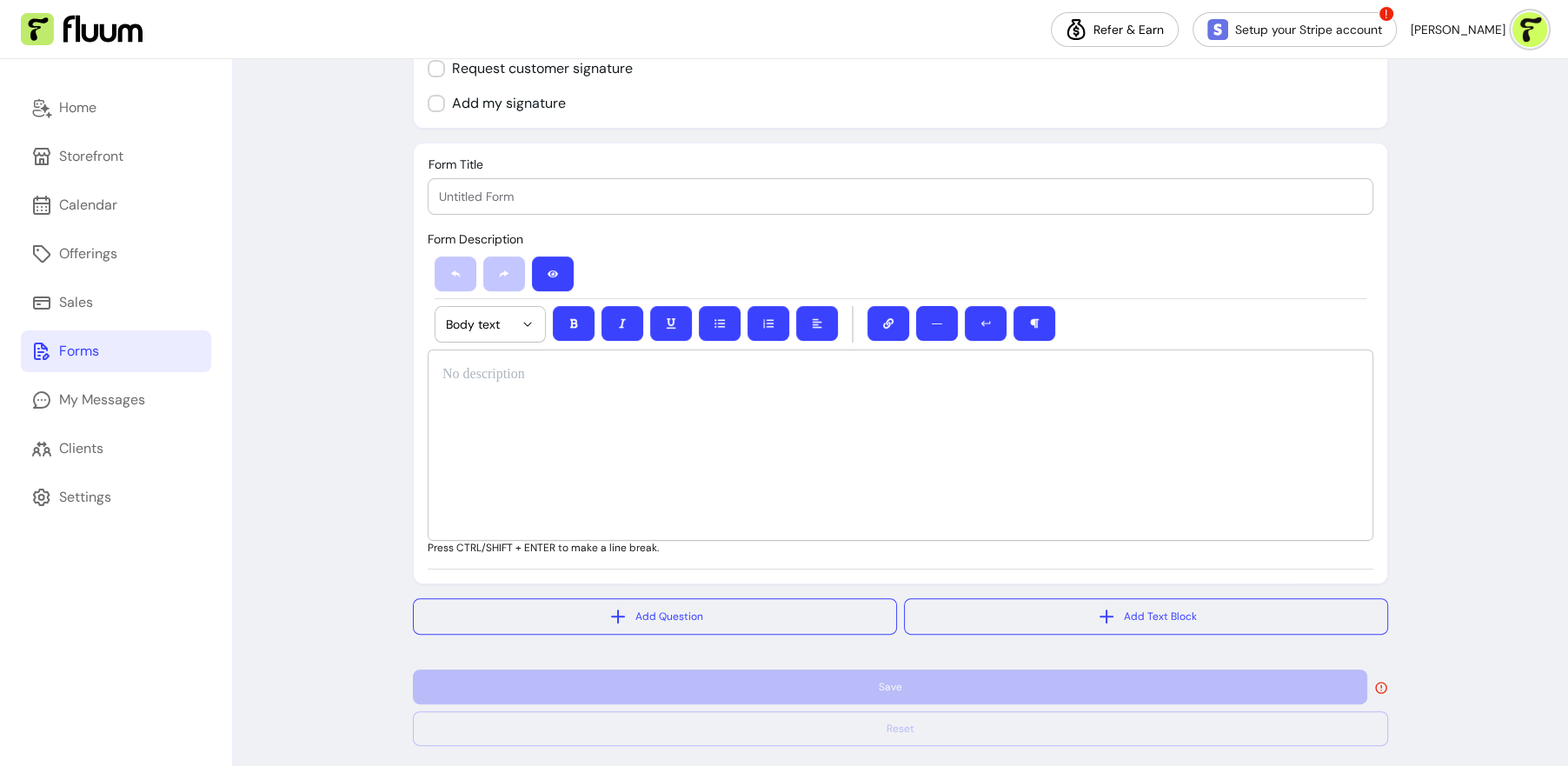
click at [537, 200] on input "Form Title" at bounding box center [900, 195] width 923 height 17
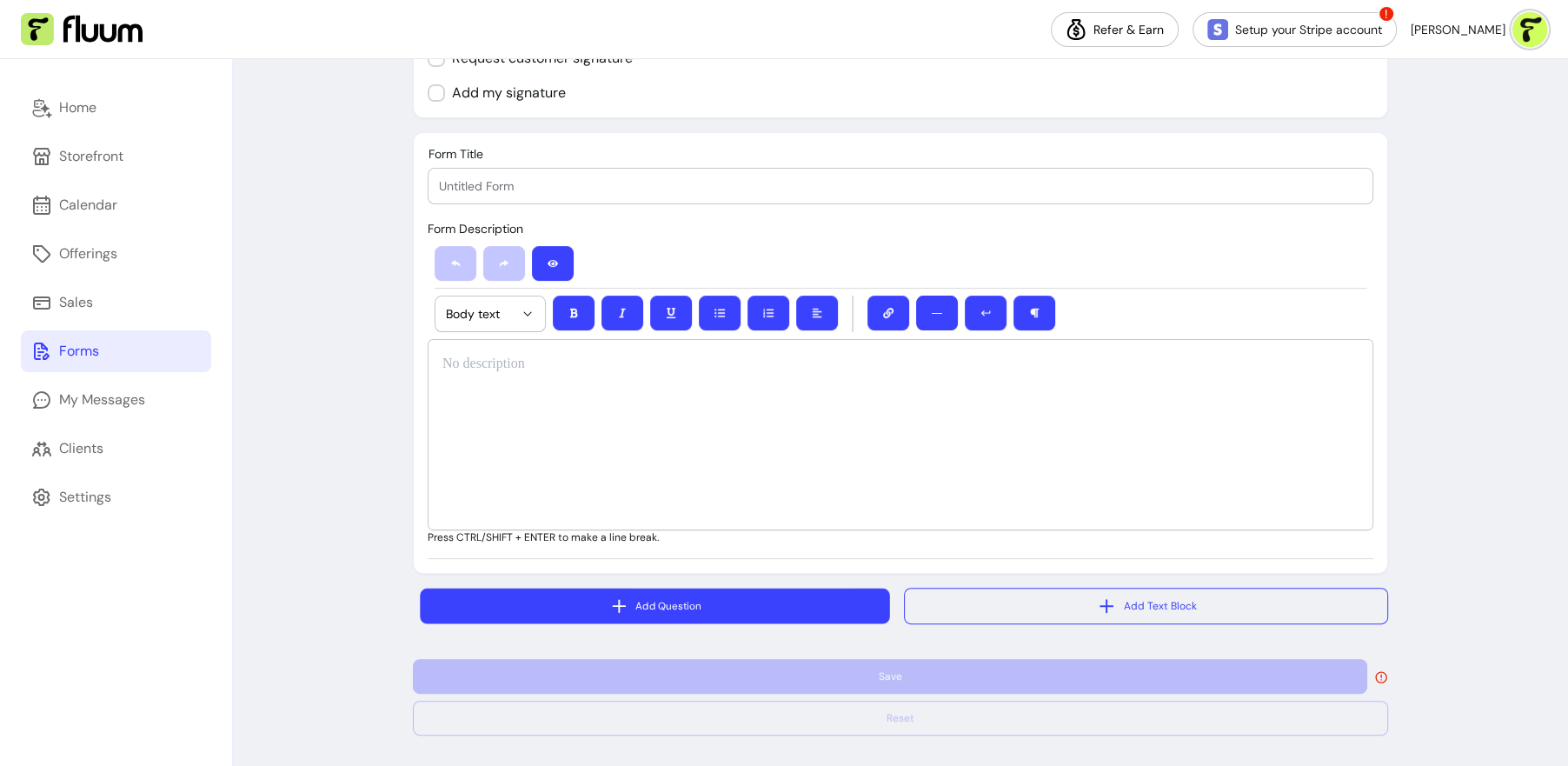
click at [648, 613] on button "Add Question" at bounding box center [655, 606] width 469 height 36
select select "****"
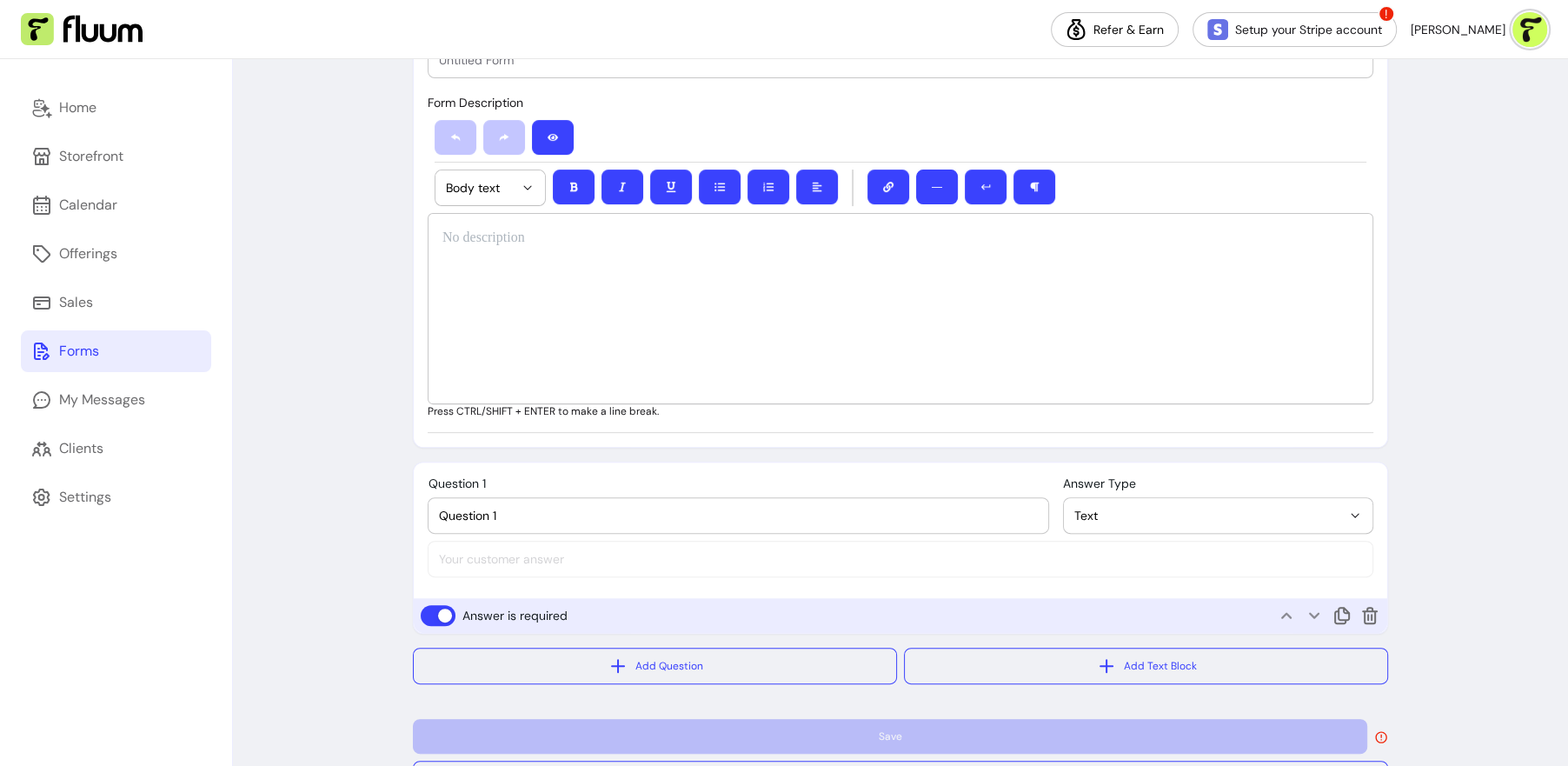
scroll to position [489, 0]
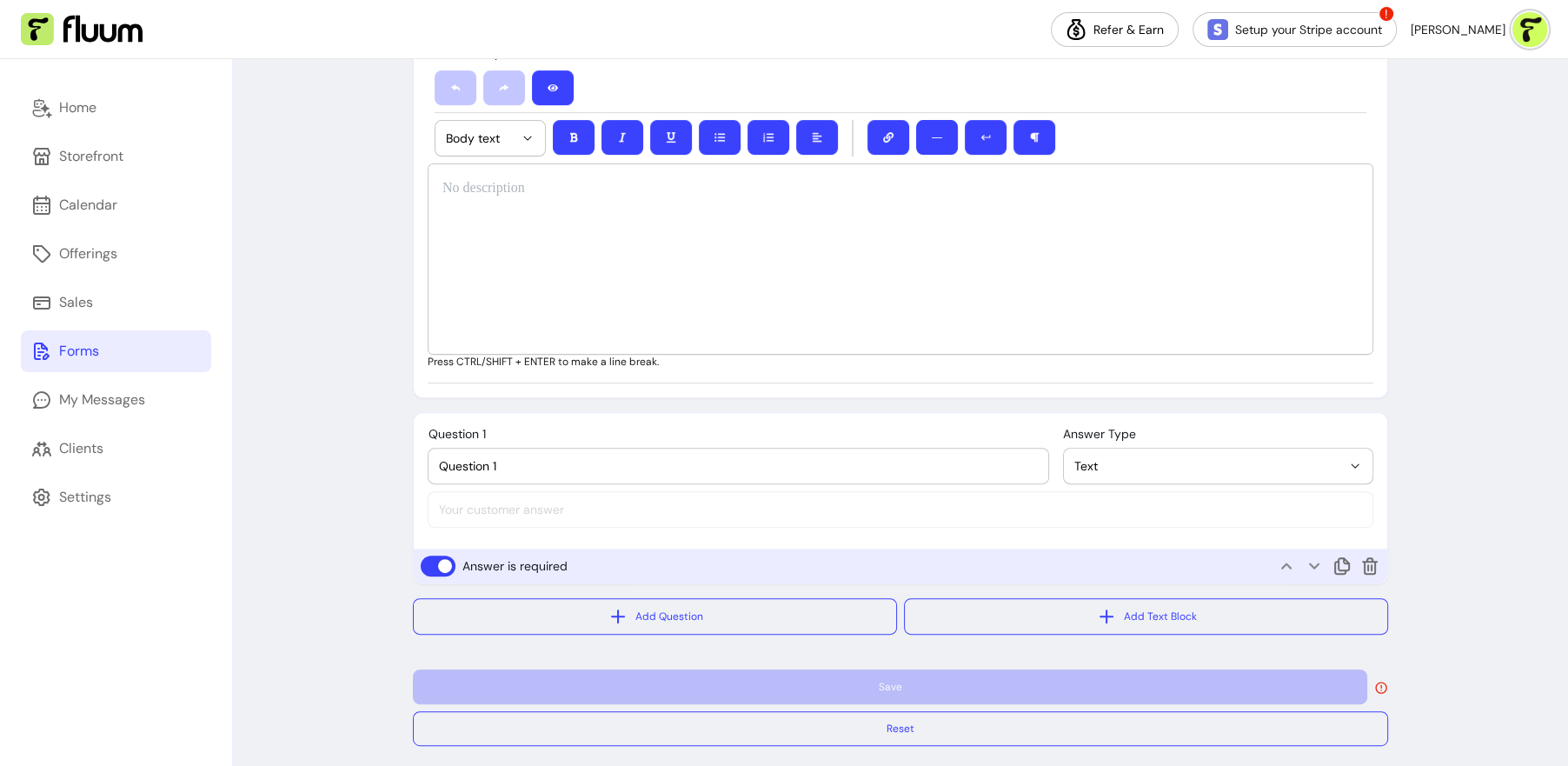
click at [1108, 466] on span "Text" at bounding box center [1208, 465] width 267 height 17
click at [1433, 261] on div "**********" at bounding box center [900, 176] width 1335 height 1210
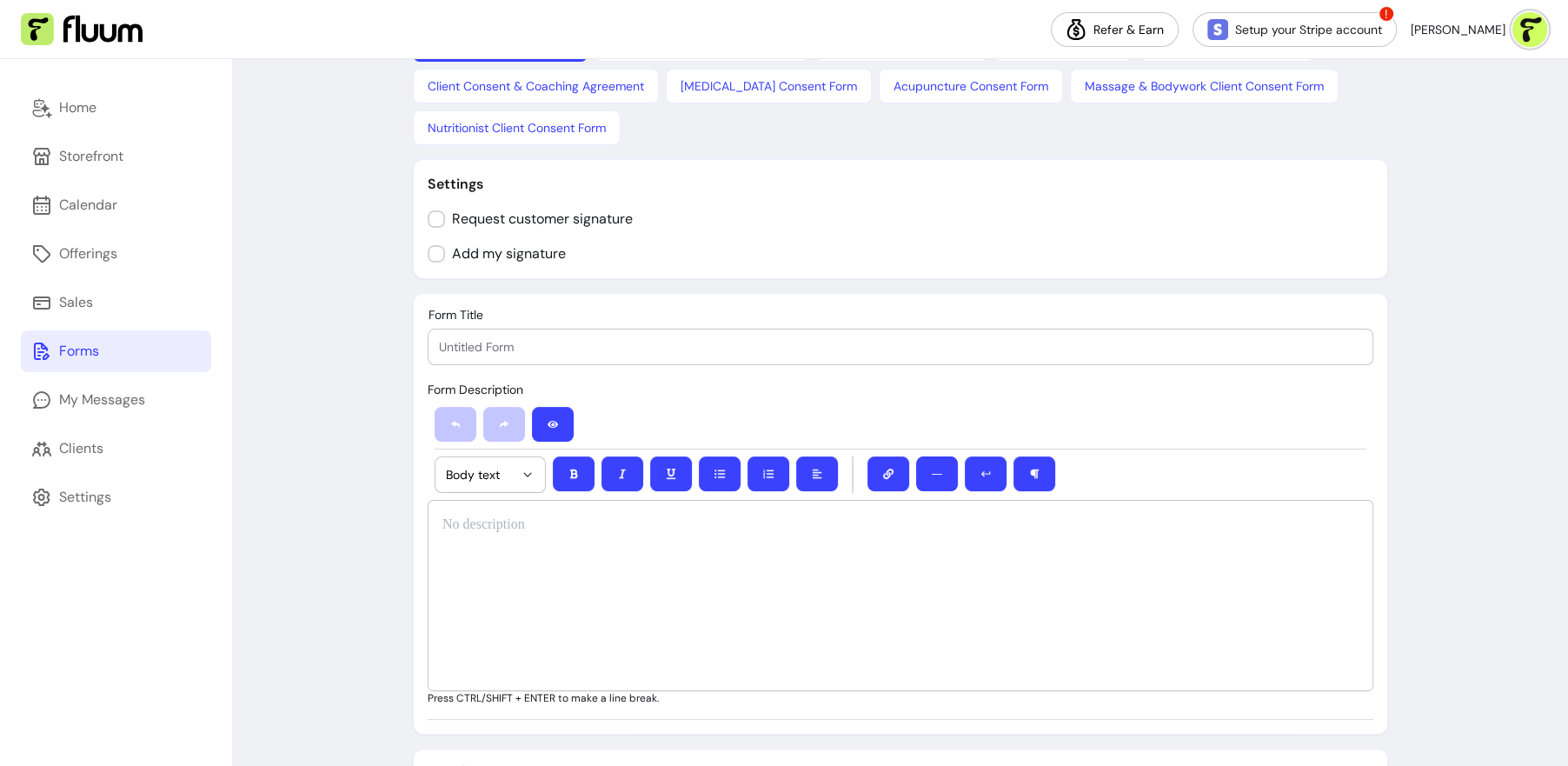
scroll to position [0, 0]
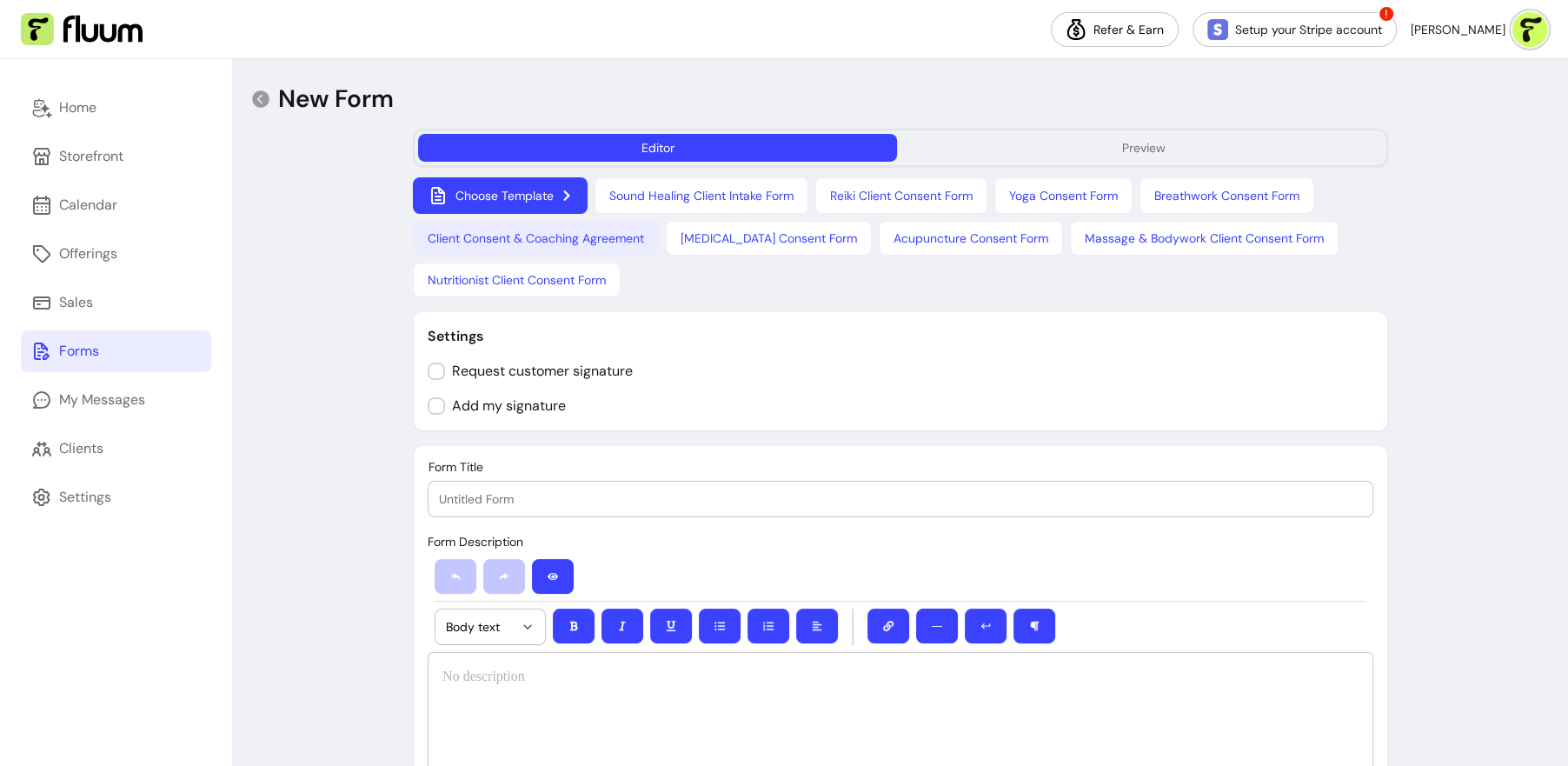
click at [620, 244] on button "Client Consent & Coaching Agreement" at bounding box center [536, 238] width 246 height 35
type input "Client Consent & Coaching Agreement"
select select "*"
select select "****"
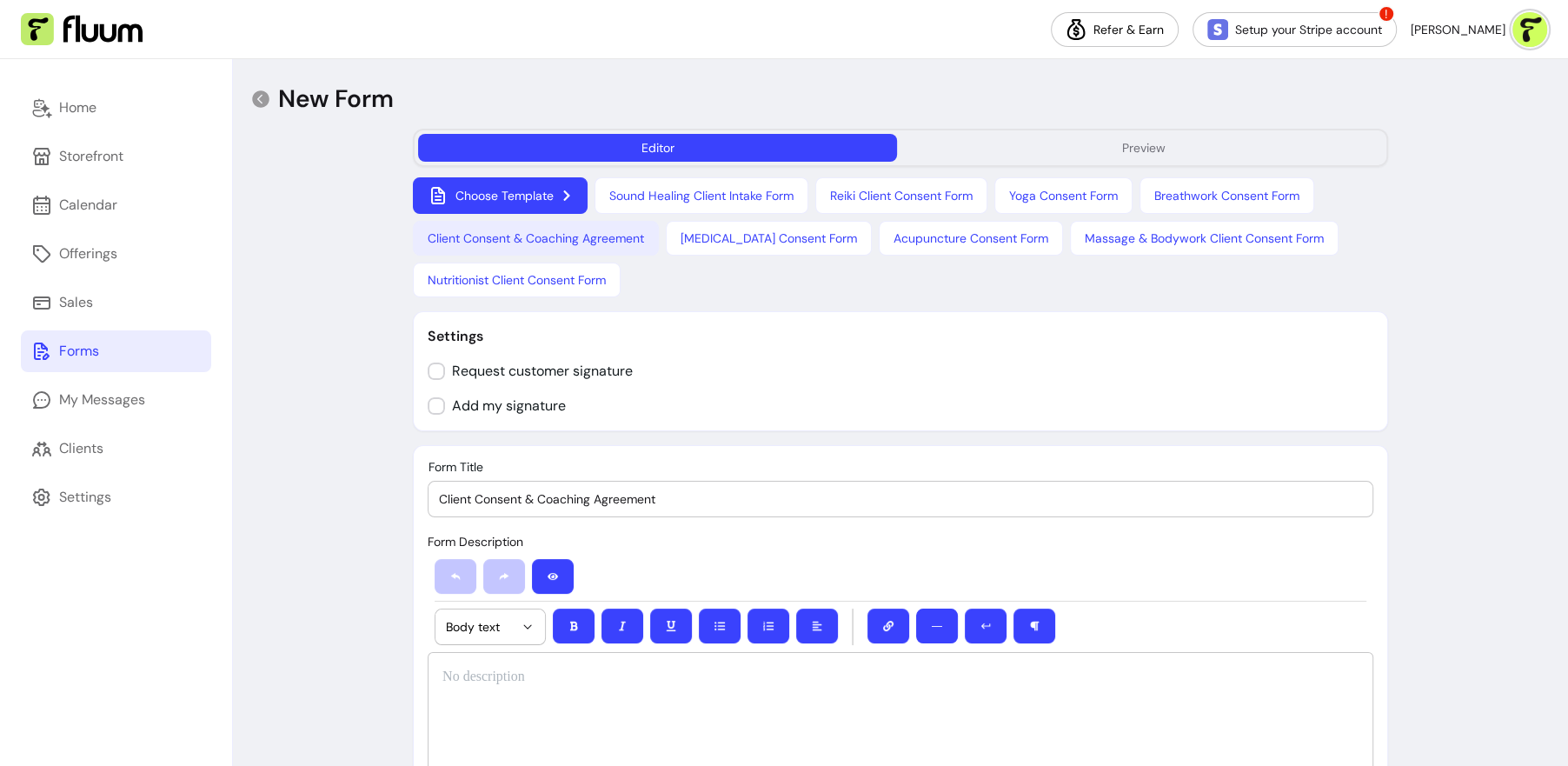
select select "*"
select select "**********"
select select "*"
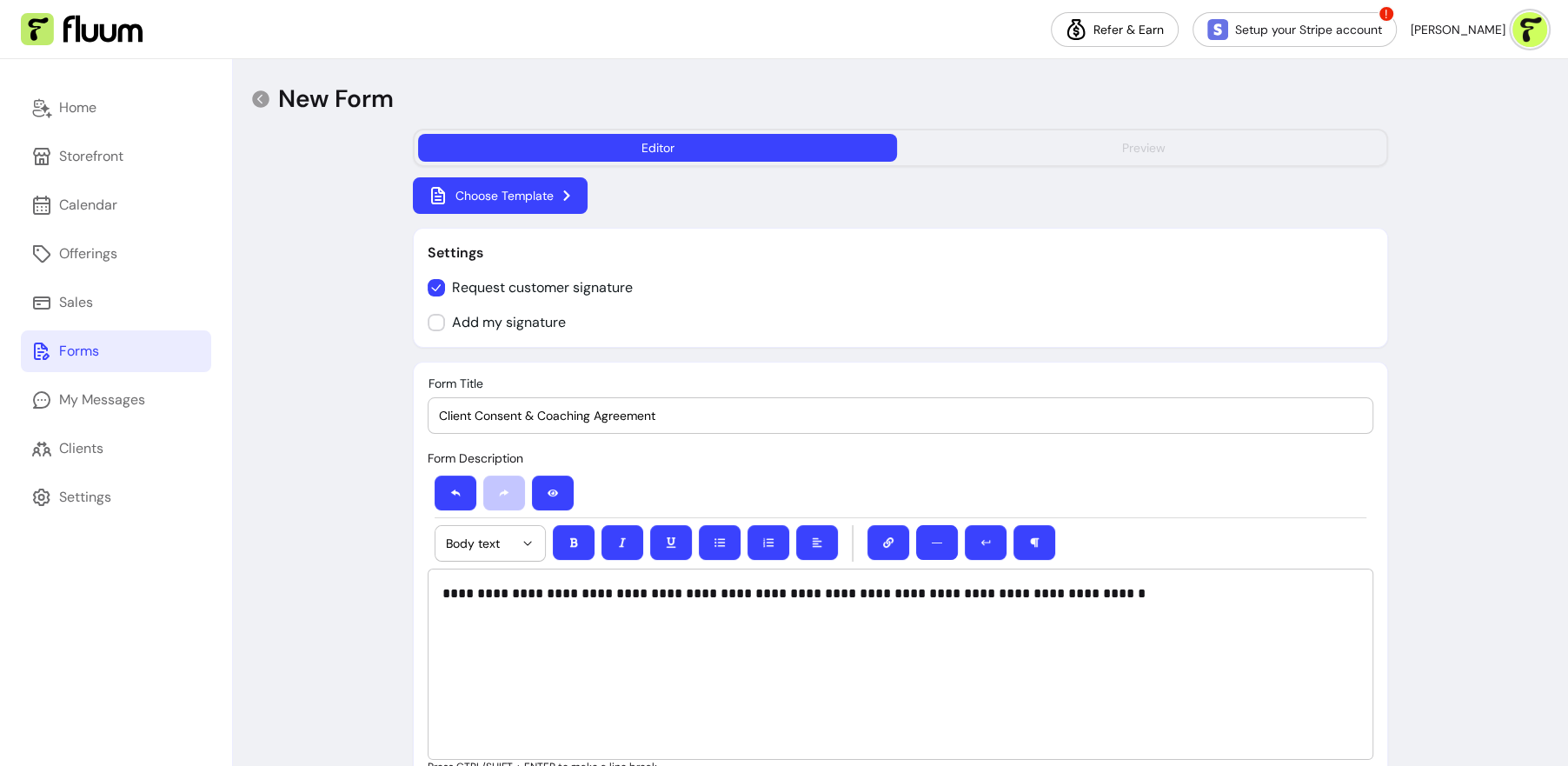
click at [1052, 142] on button "Preview" at bounding box center [1143, 147] width 479 height 28
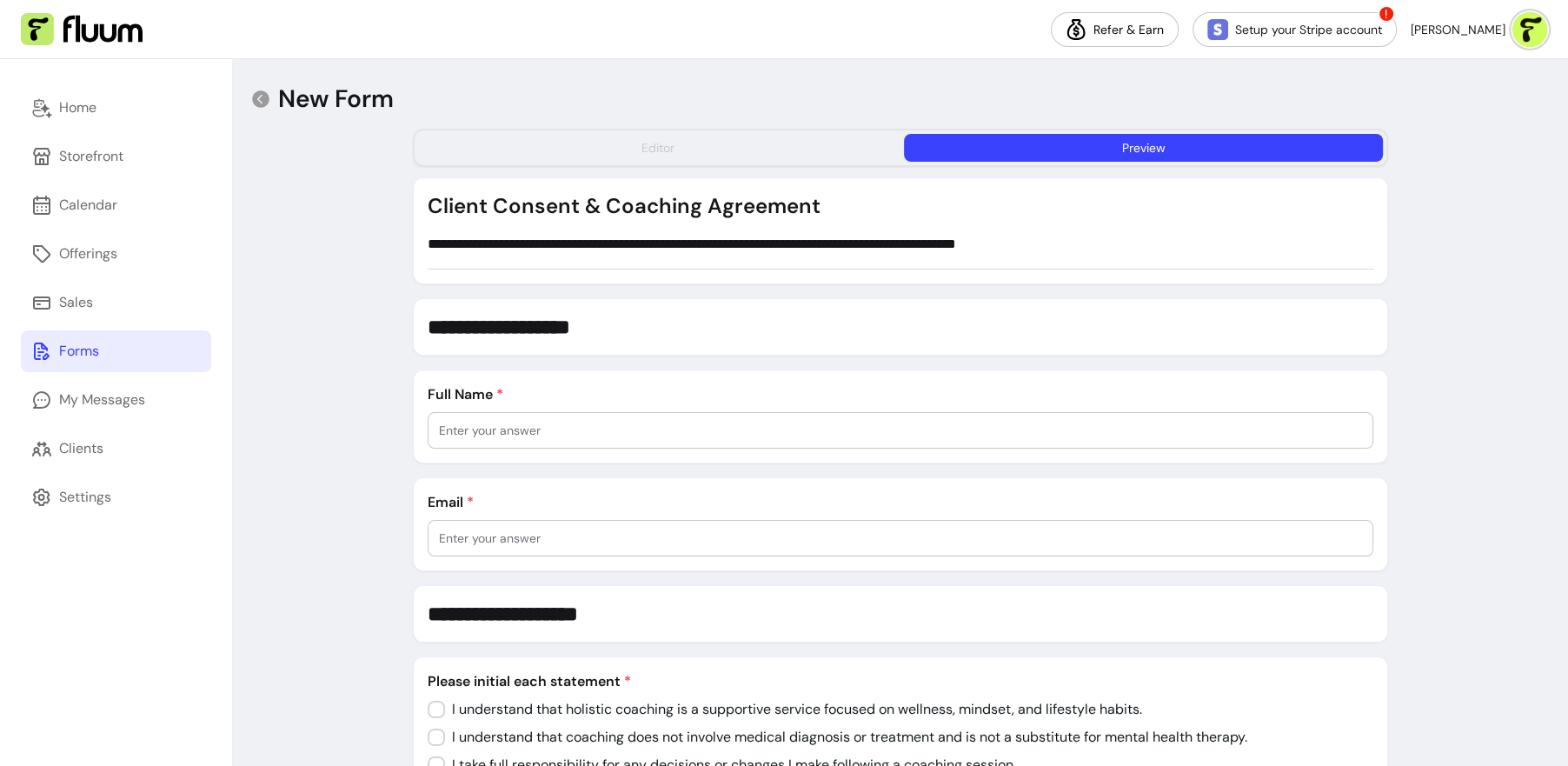
click at [739, 159] on button "Editor" at bounding box center [657, 147] width 479 height 28
select select "*"
select select "****"
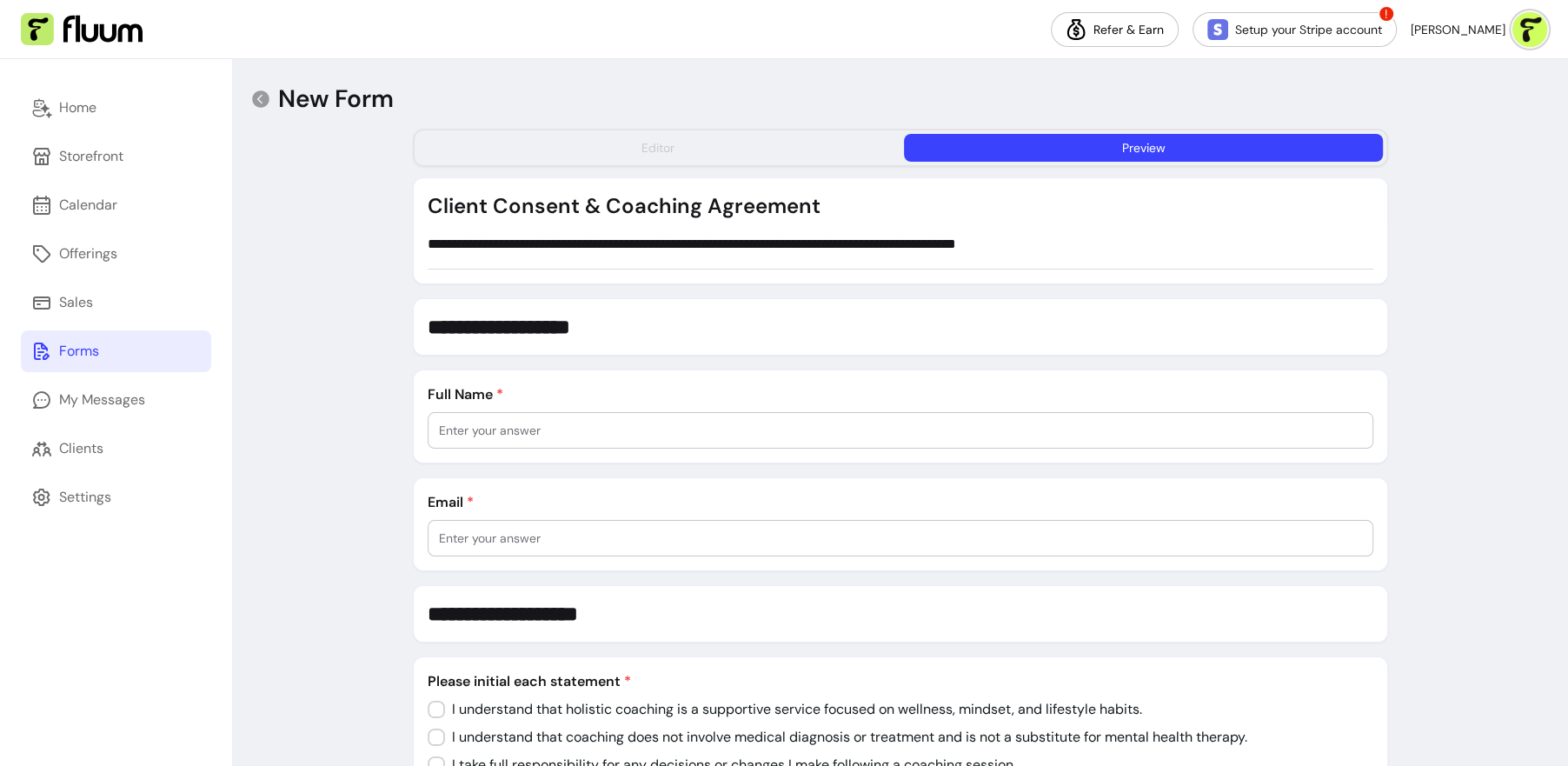
select select "*"
select select "**********"
select select "*"
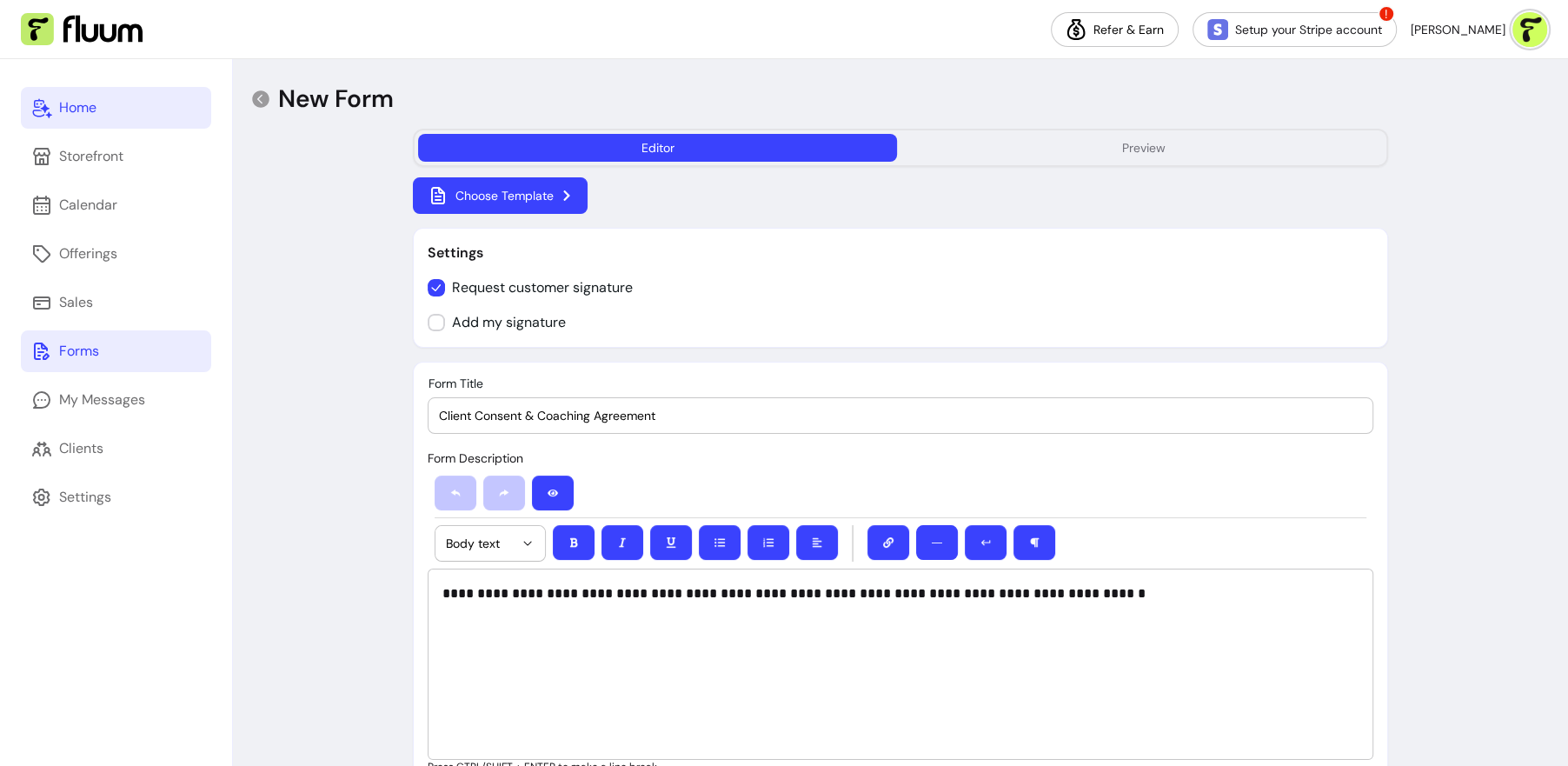
click at [113, 112] on link "Home" at bounding box center [115, 107] width 190 height 42
